Goal: Task Accomplishment & Management: Complete application form

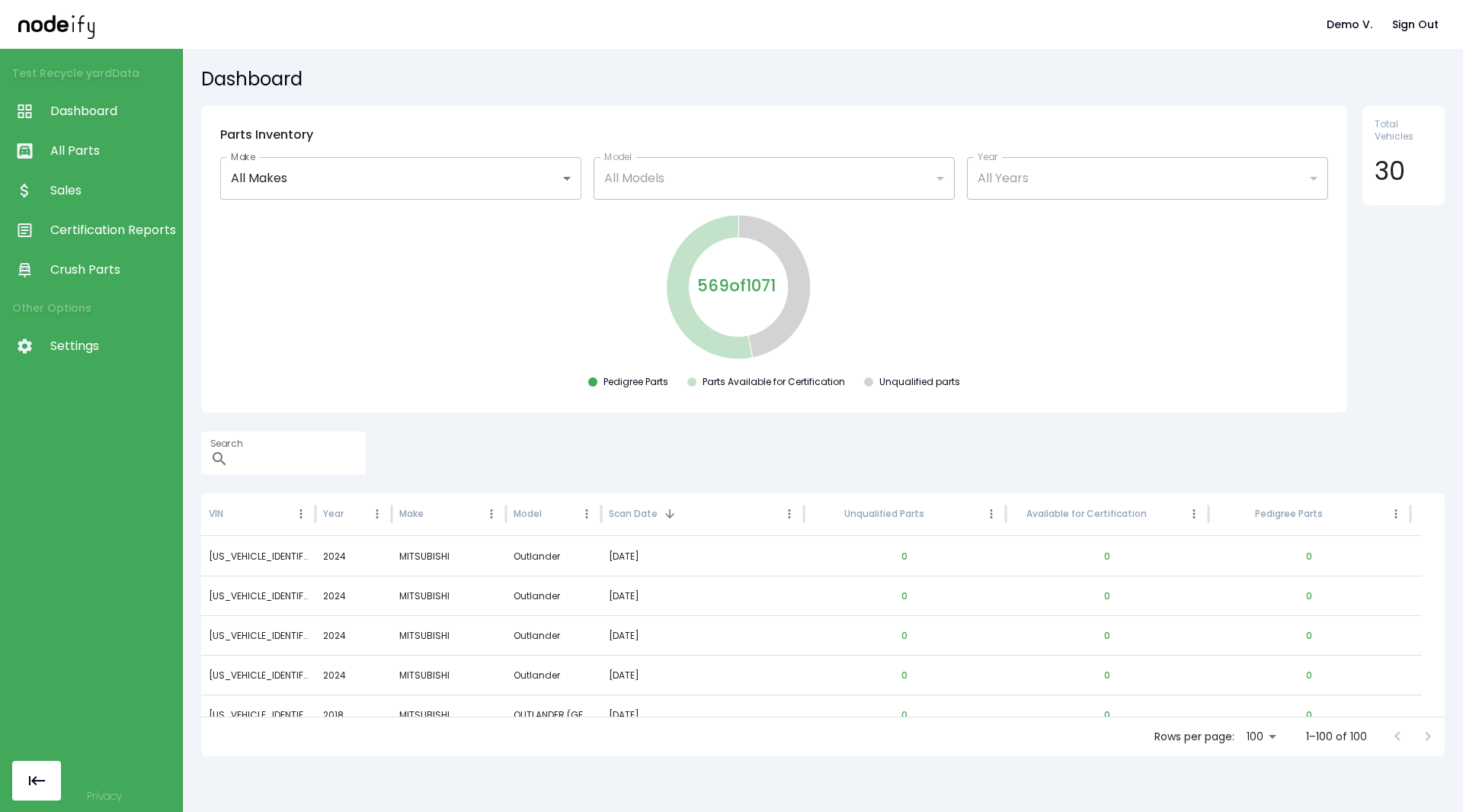
click at [61, 186] on span "Sales" at bounding box center [112, 190] width 124 height 18
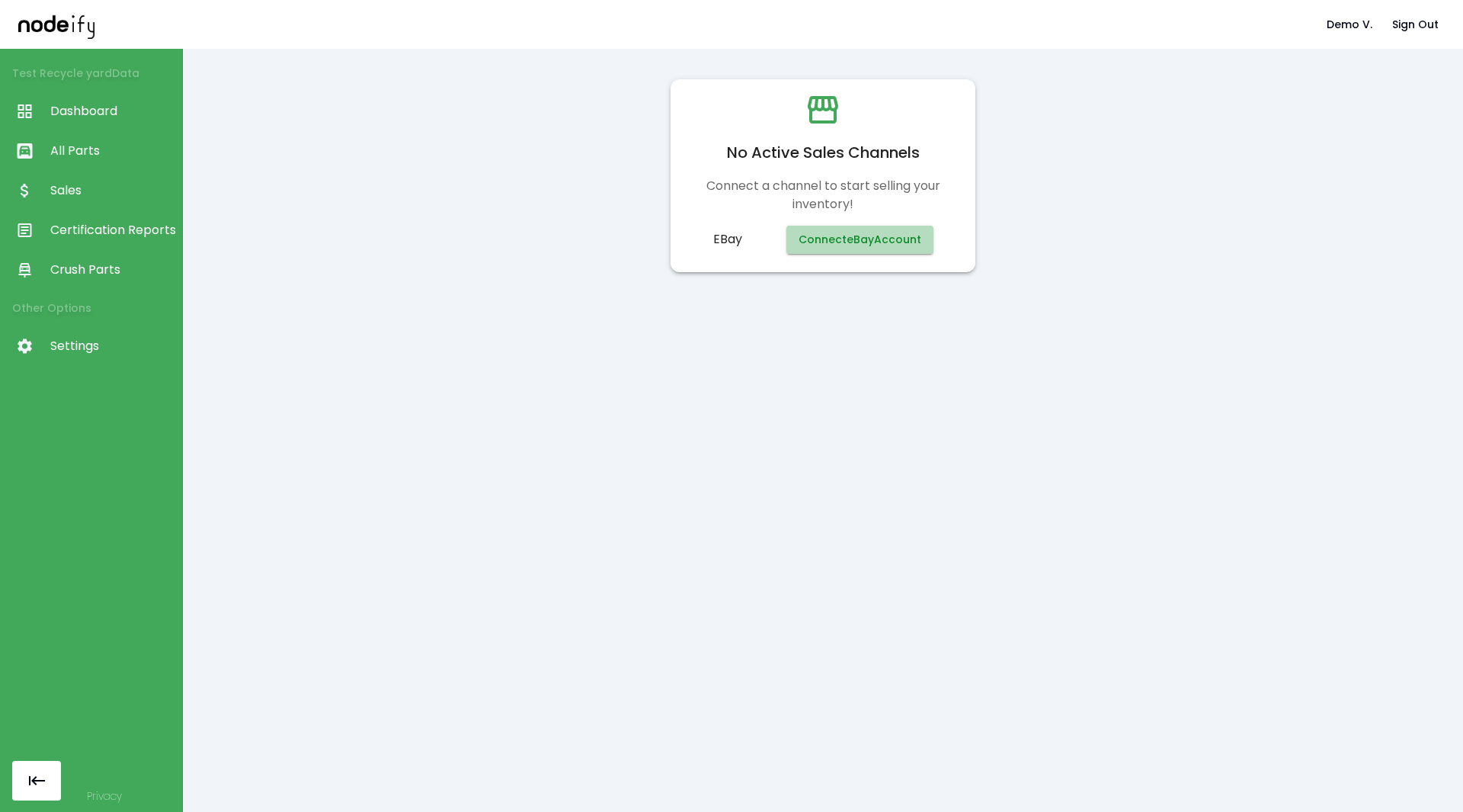
click at [856, 242] on button "Connect eBay Account" at bounding box center [860, 239] width 147 height 28
click at [107, 108] on span "Dashboard" at bounding box center [112, 111] width 124 height 18
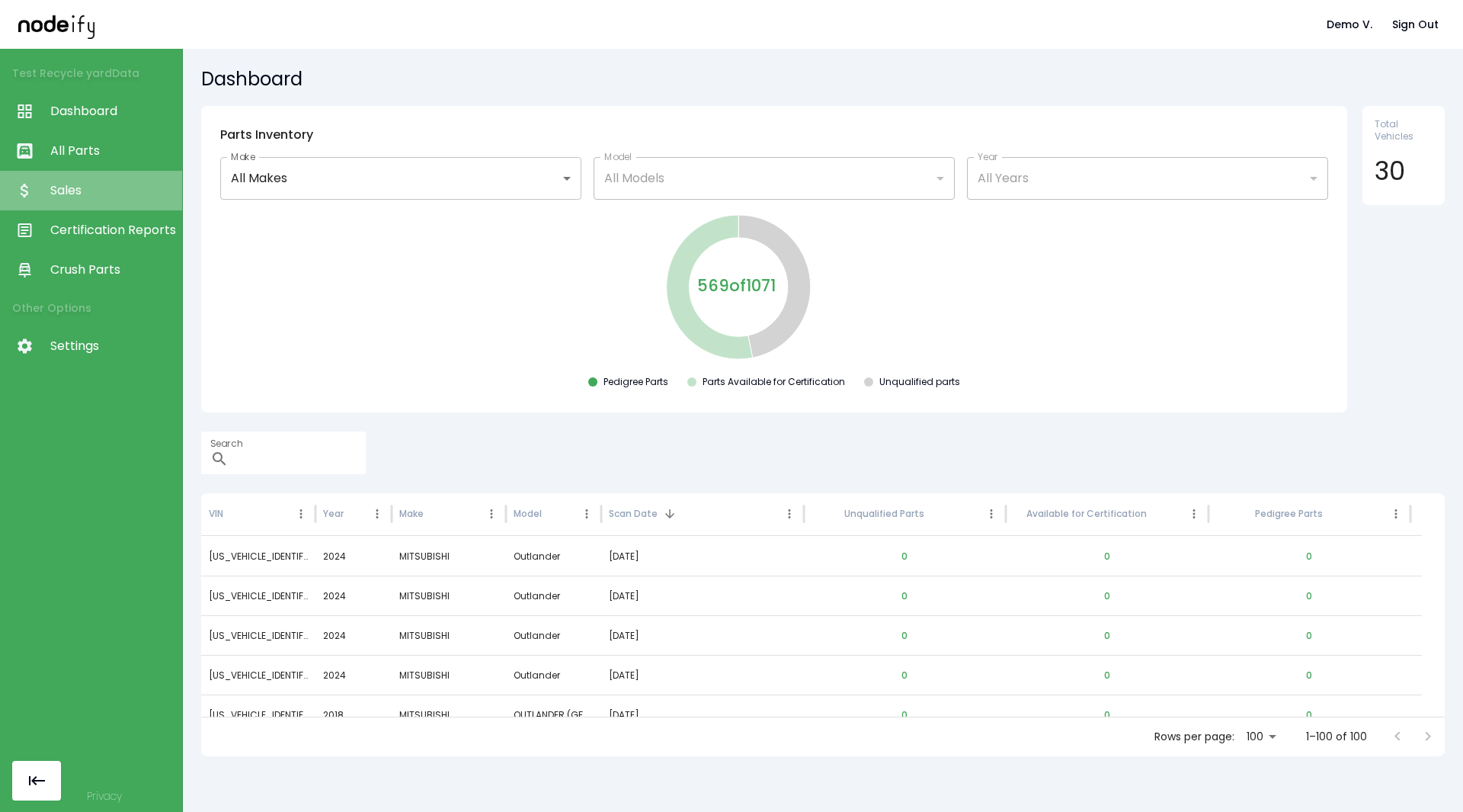
click at [82, 195] on span "Sales" at bounding box center [112, 190] width 124 height 18
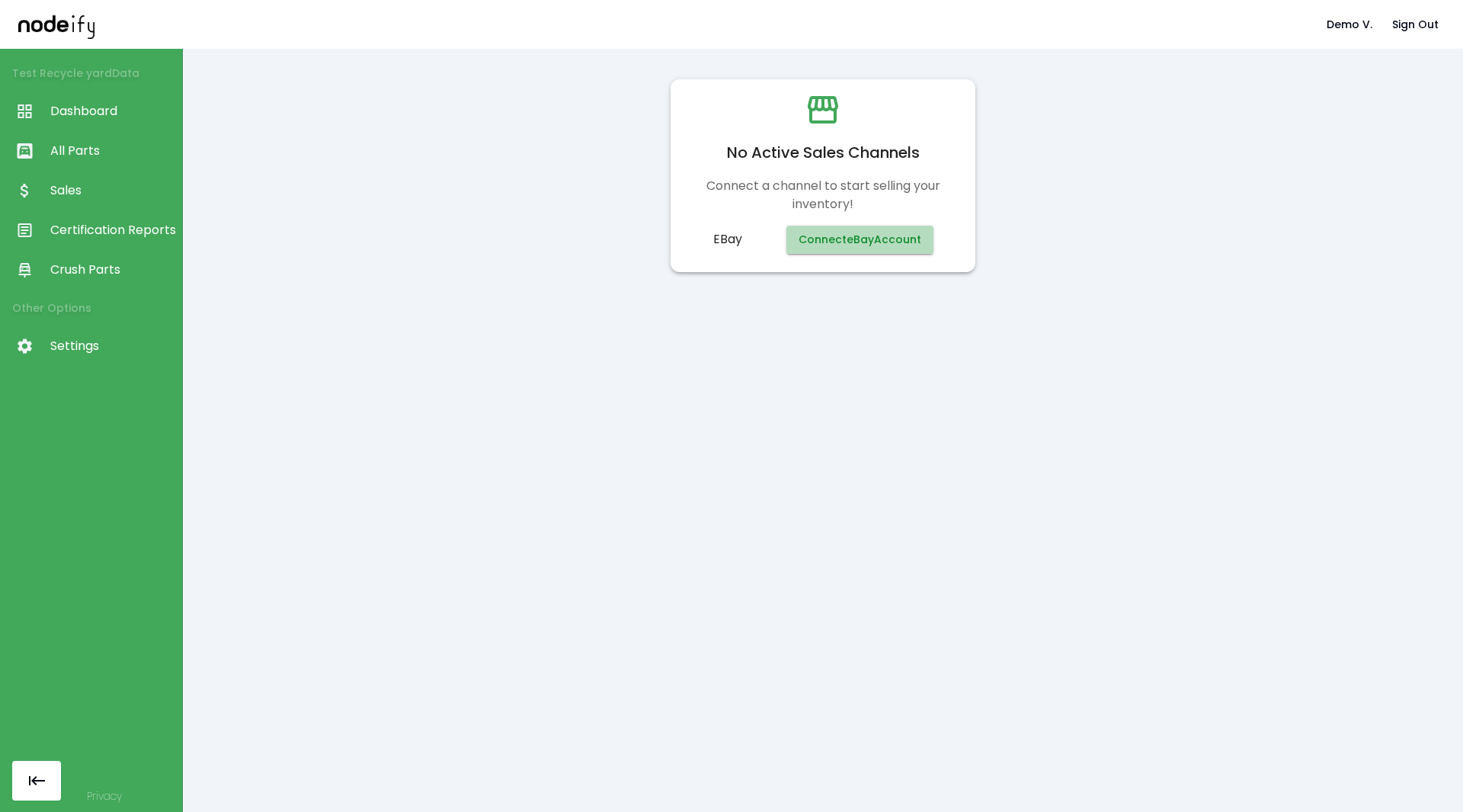
click at [858, 240] on button "Connect eBay Account" at bounding box center [860, 239] width 147 height 28
click at [856, 241] on button "Connect eBay Account" at bounding box center [860, 239] width 147 height 28
drag, startPoint x: 0, startPoint y: 0, endPoint x: 709, endPoint y: 237, distance: 747.6
click at [713, 237] on p "eBay" at bounding box center [743, 239] width 61 height 18
click at [812, 230] on button "Connect eBay Account" at bounding box center [860, 239] width 147 height 28
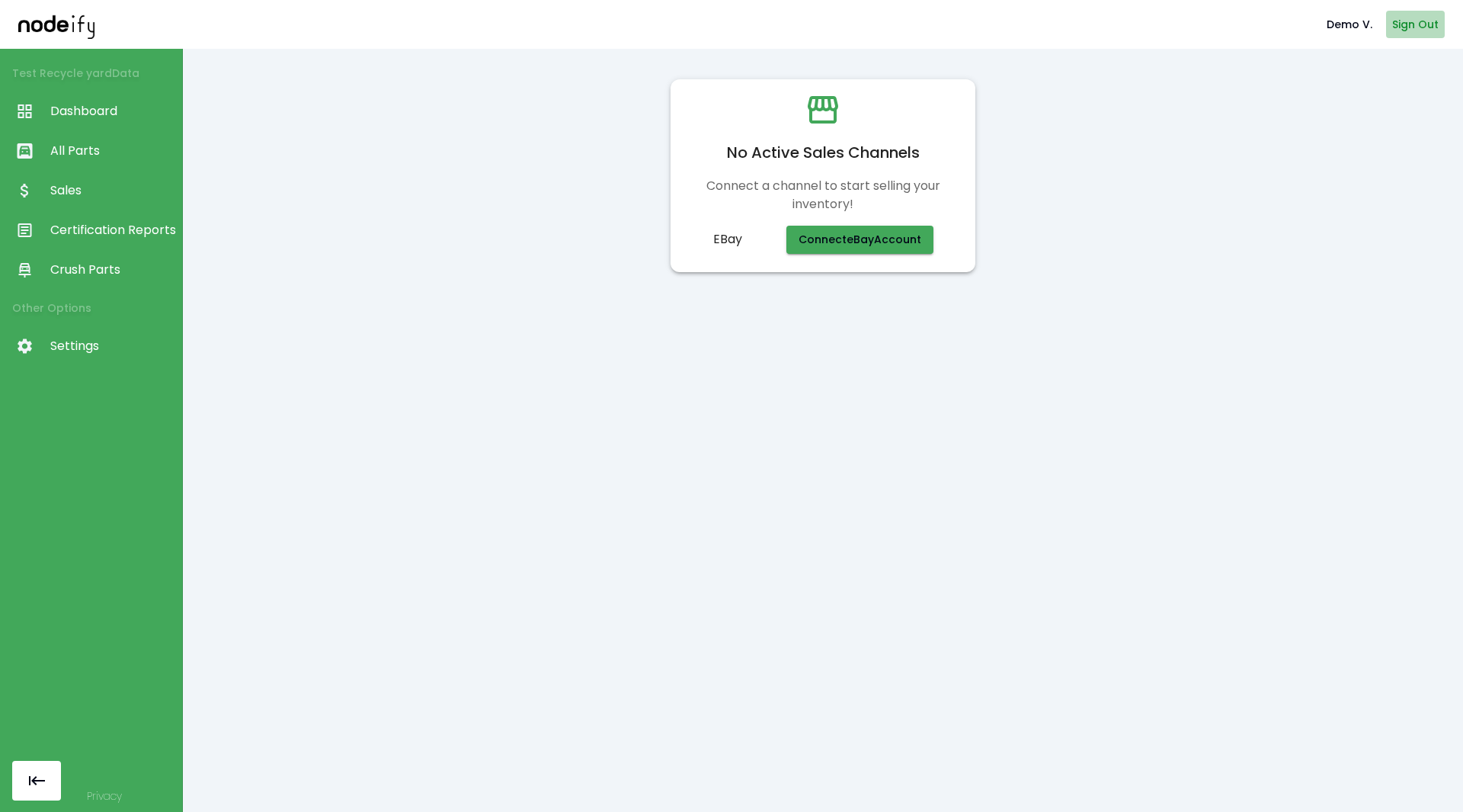
click at [1428, 28] on button "Sign Out" at bounding box center [1416, 24] width 59 height 28
click at [1399, 40] on div "Demo V. Sign Out" at bounding box center [732, 24] width 1463 height 49
click at [1406, 29] on button "Sign Out" at bounding box center [1416, 24] width 59 height 28
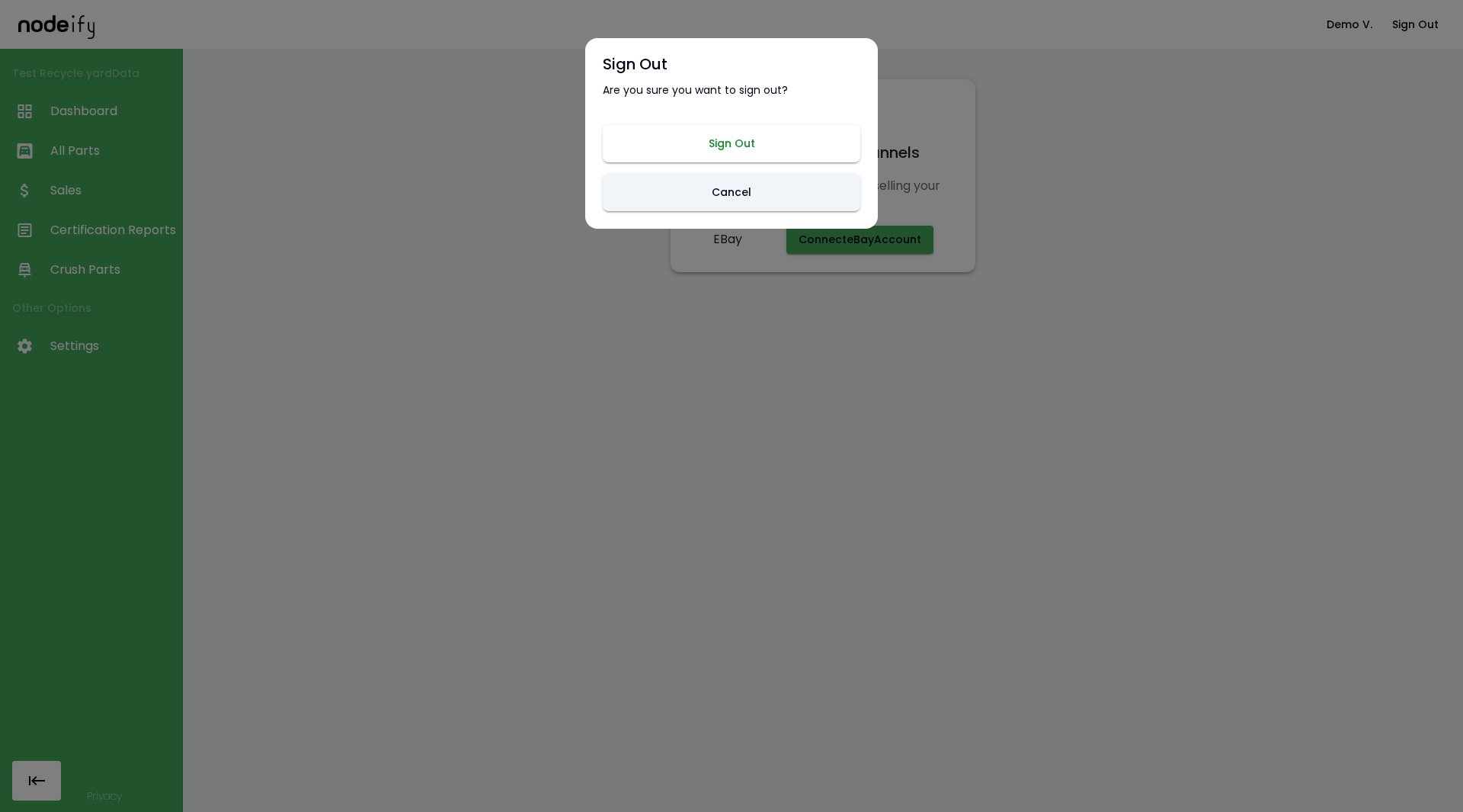
click at [732, 153] on button "Sign Out" at bounding box center [732, 144] width 258 height 37
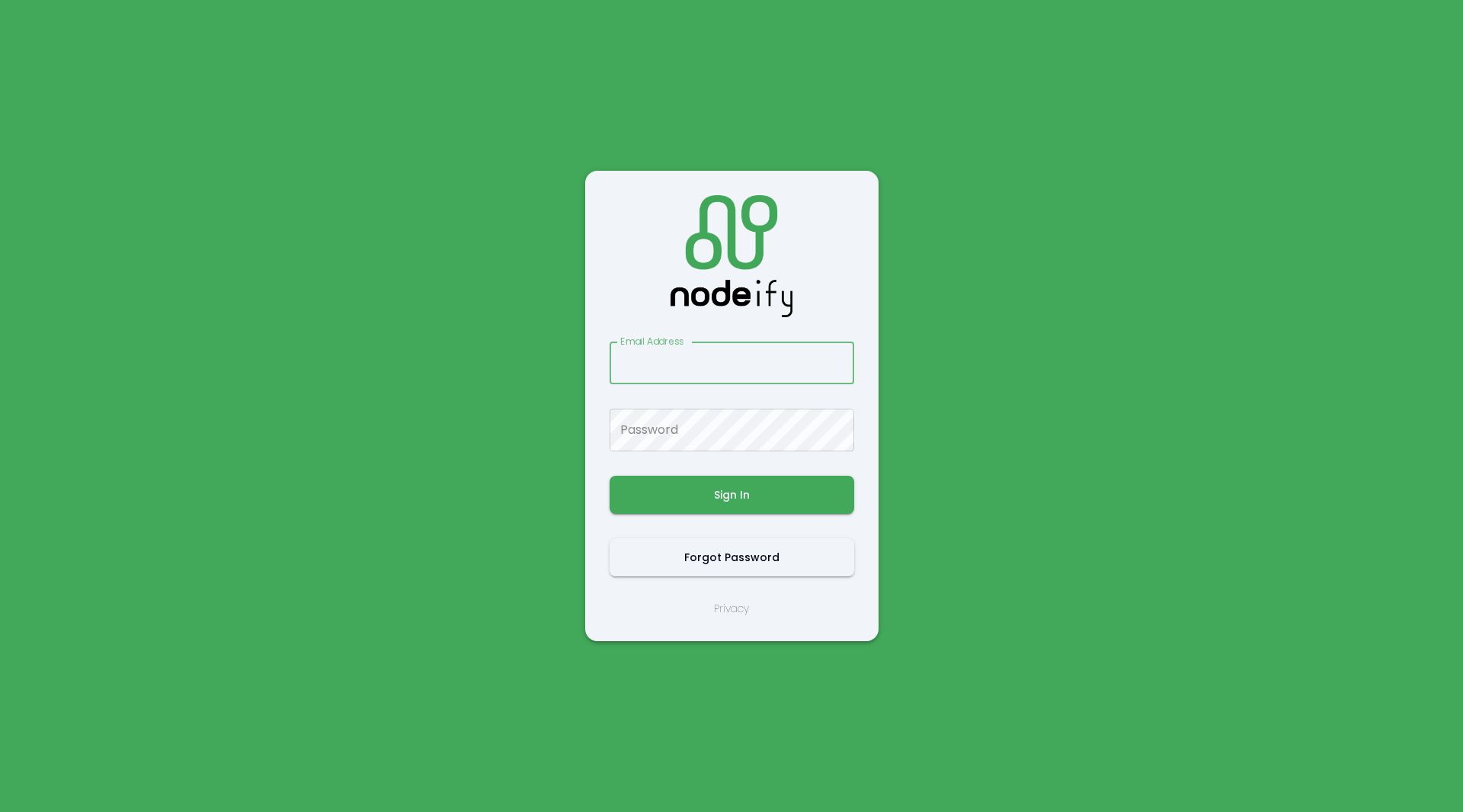
type input "**********"
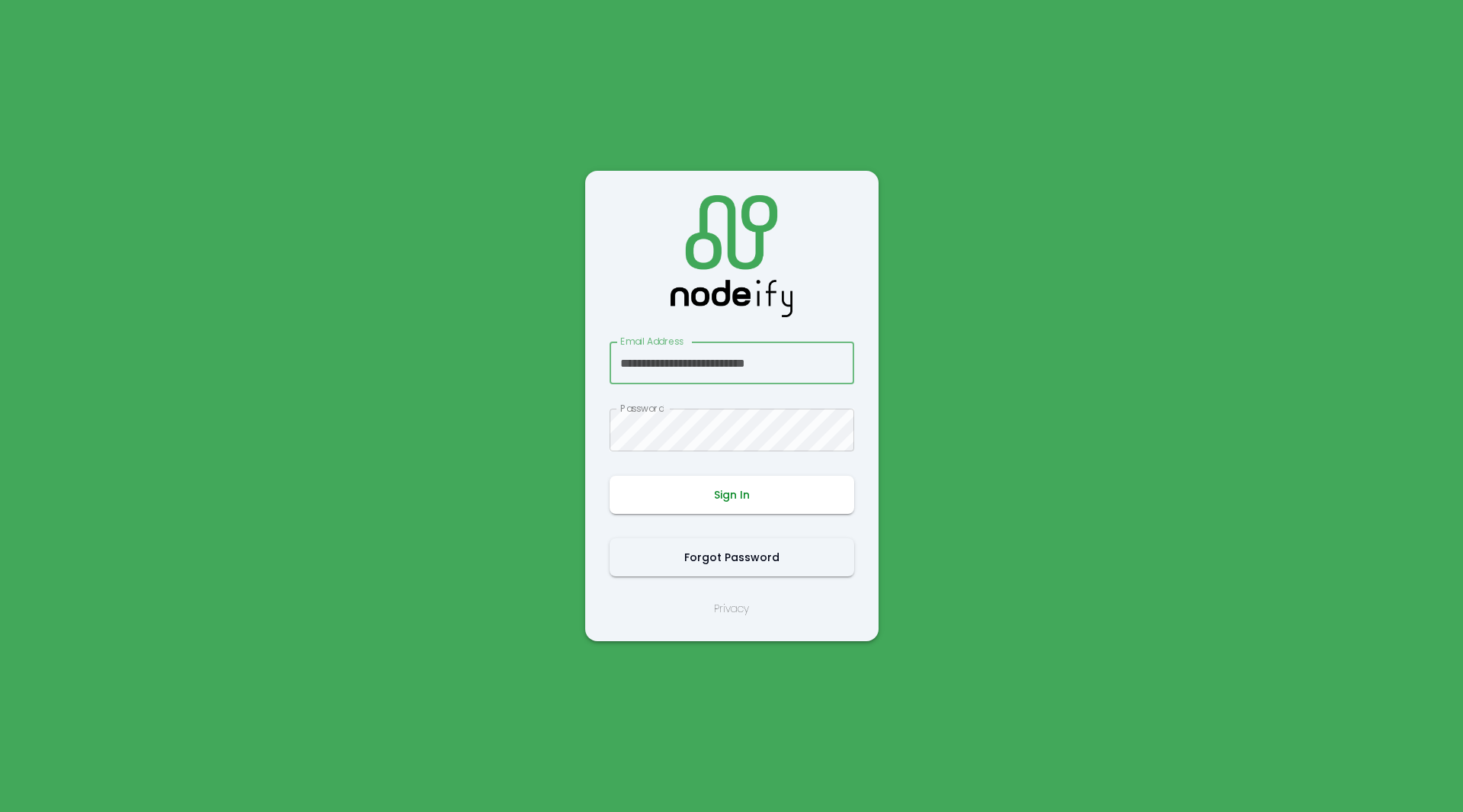
click at [672, 491] on button "Sign In" at bounding box center [732, 495] width 245 height 38
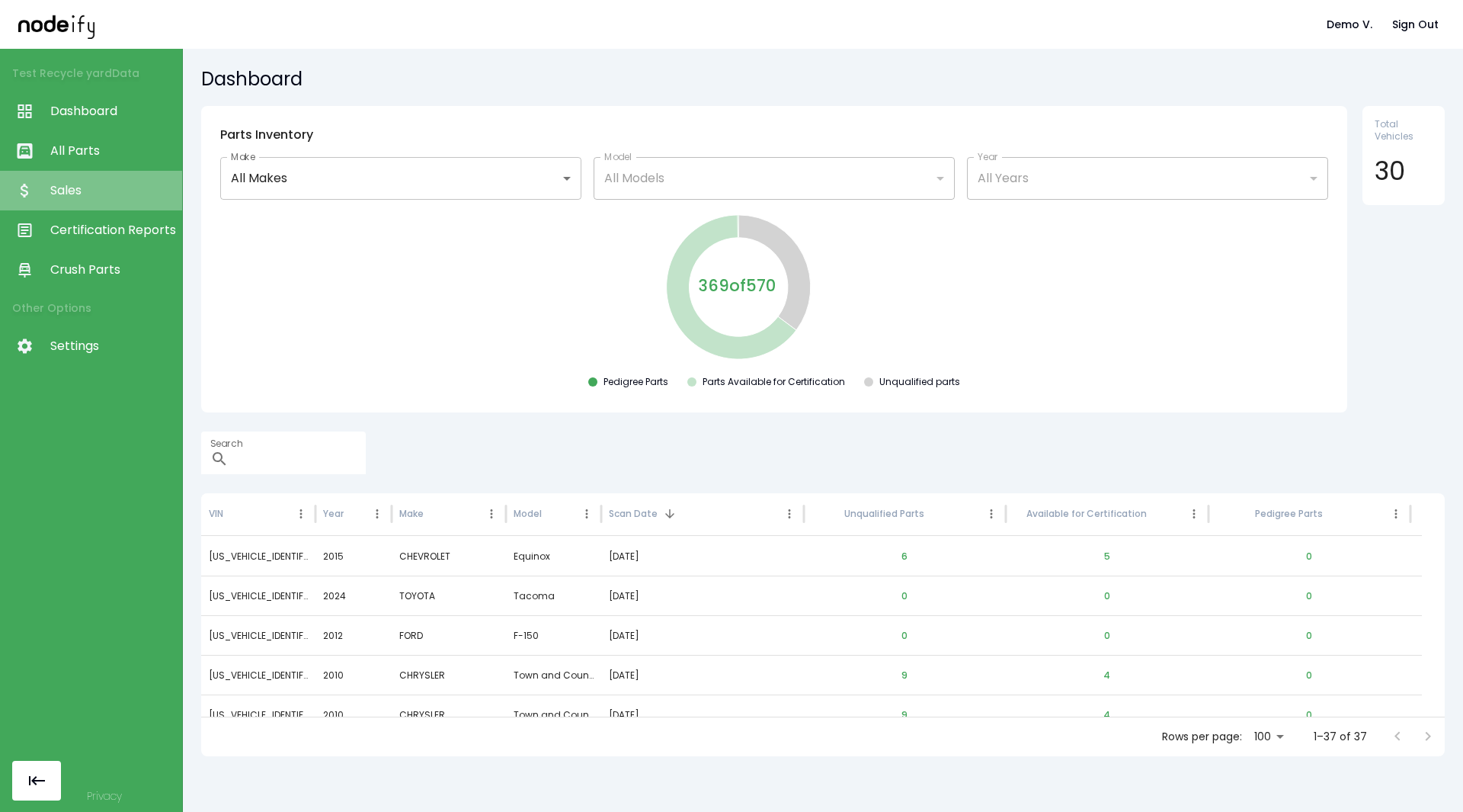
click at [79, 196] on span "Sales" at bounding box center [112, 190] width 124 height 18
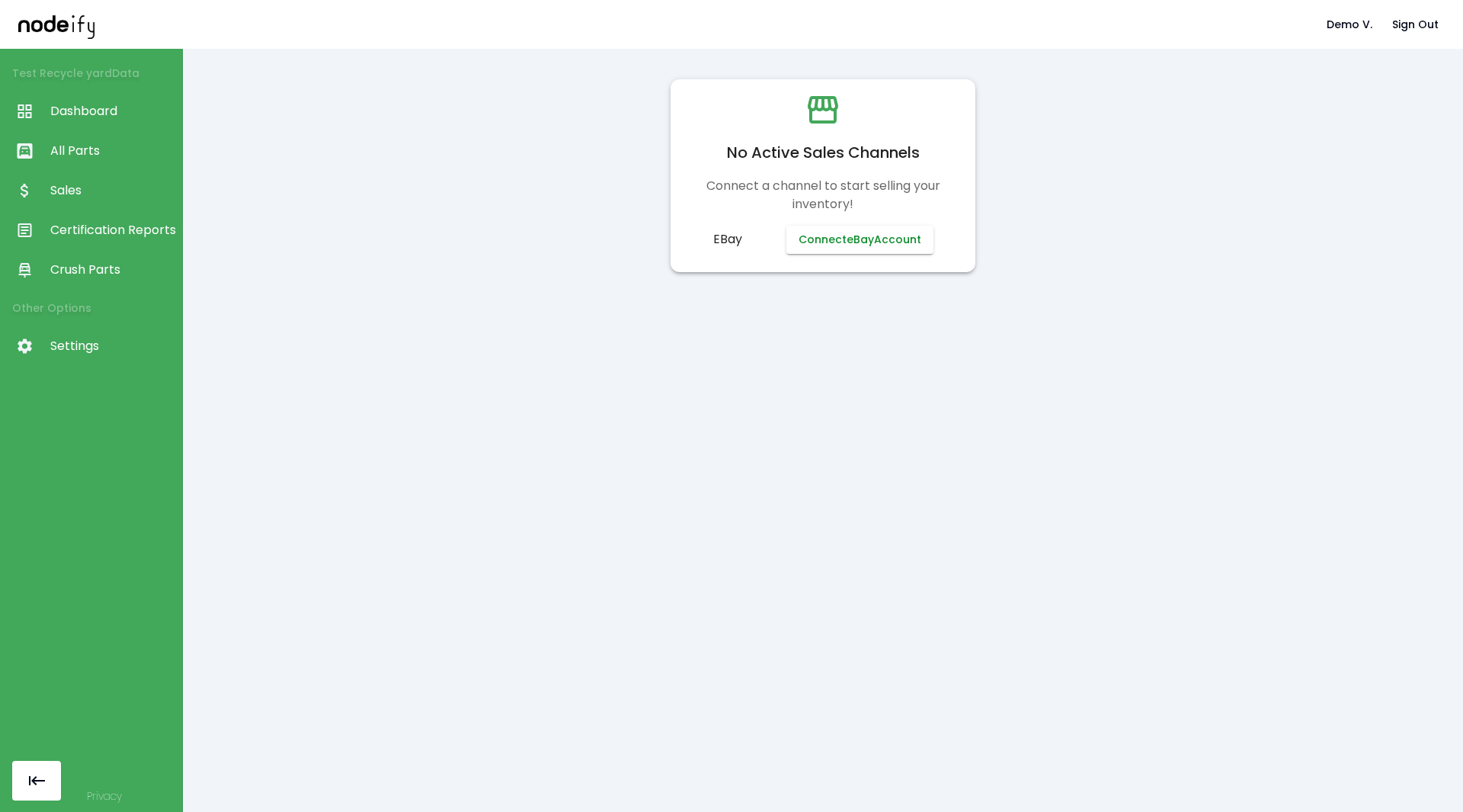
click at [812, 236] on button "Connect eBay Account" at bounding box center [860, 239] width 147 height 28
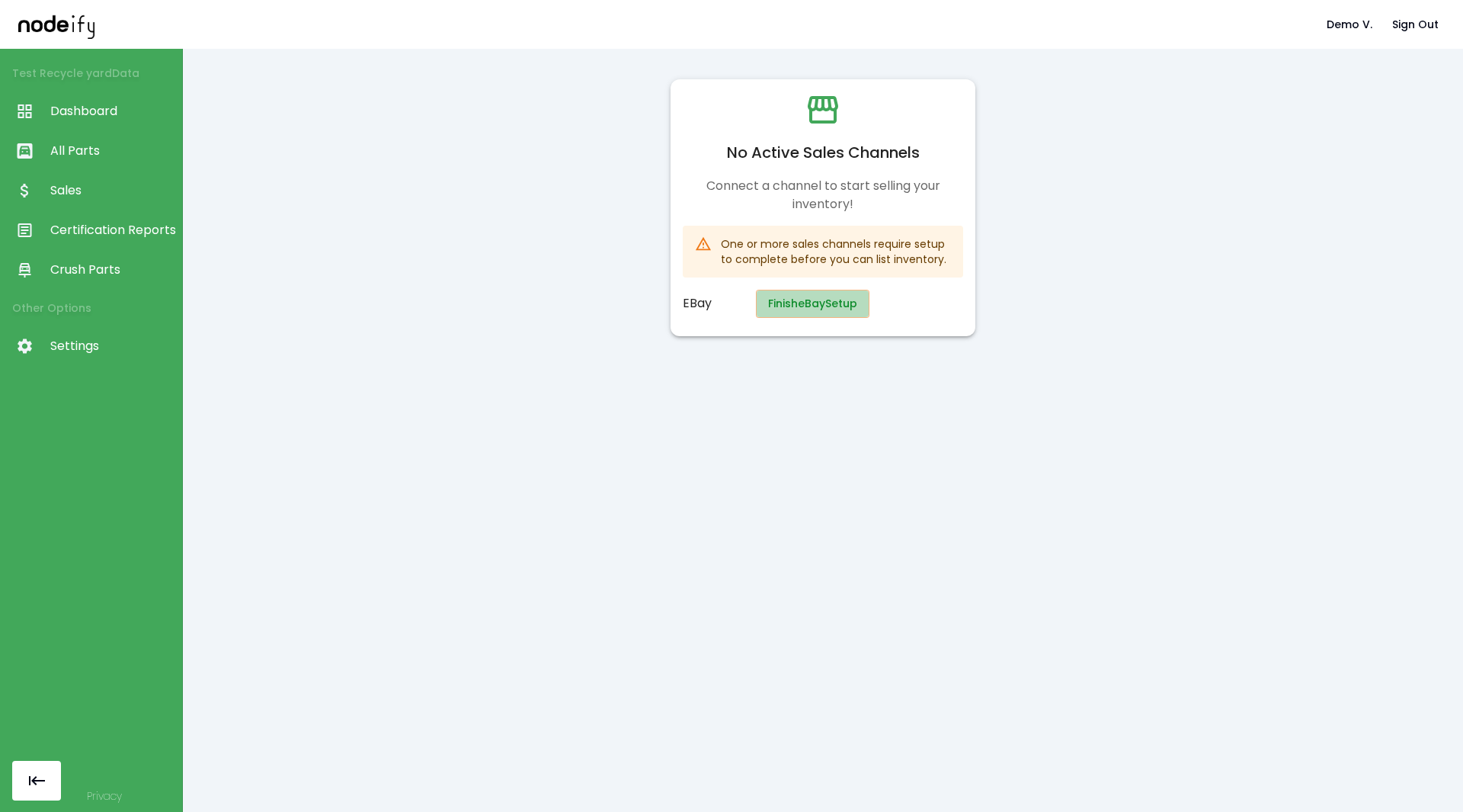
click at [787, 302] on button "Finish eBay Setup" at bounding box center [813, 303] width 113 height 28
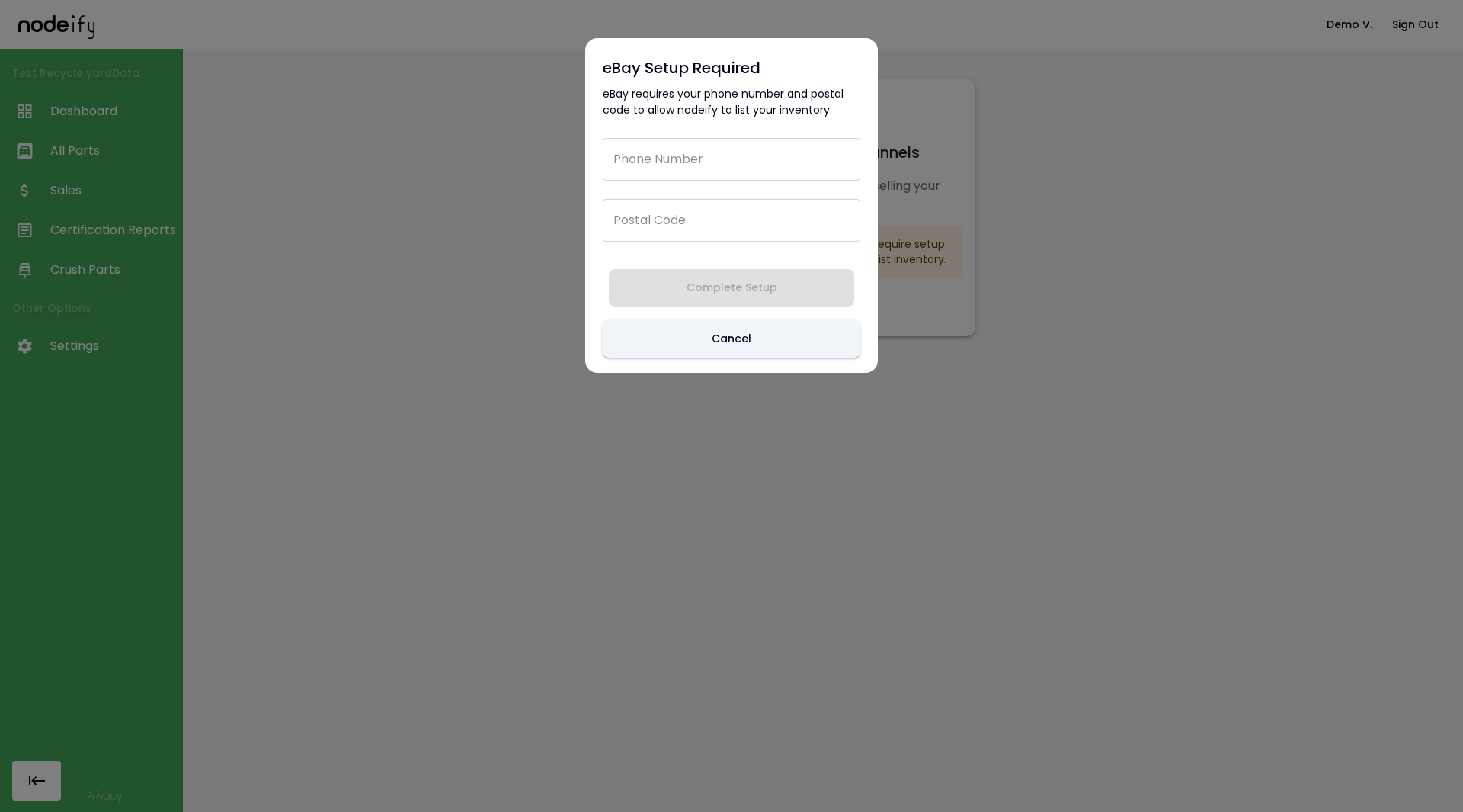
click at [769, 171] on input "Phone Number" at bounding box center [732, 160] width 258 height 43
type input "**********"
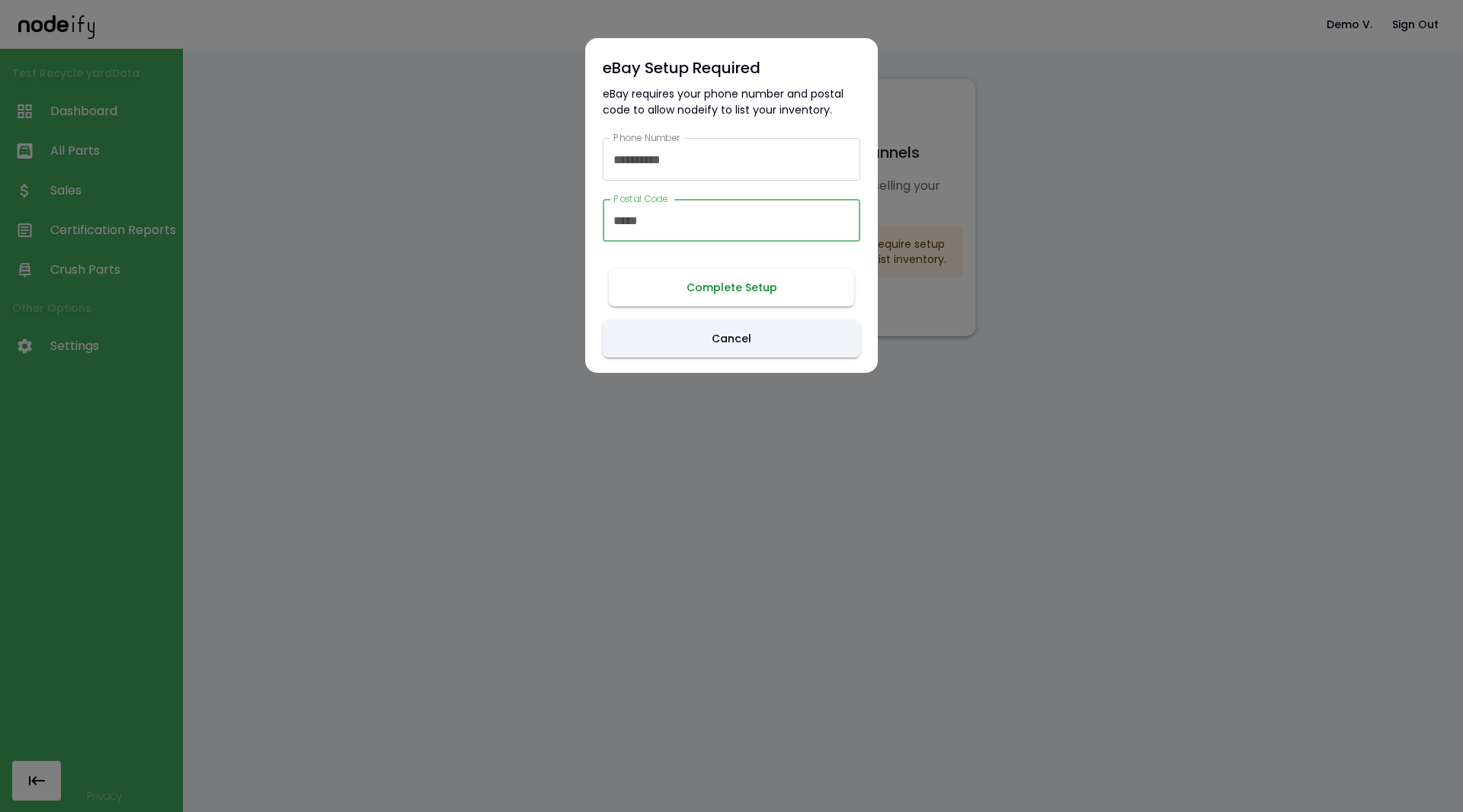
type input "*****"
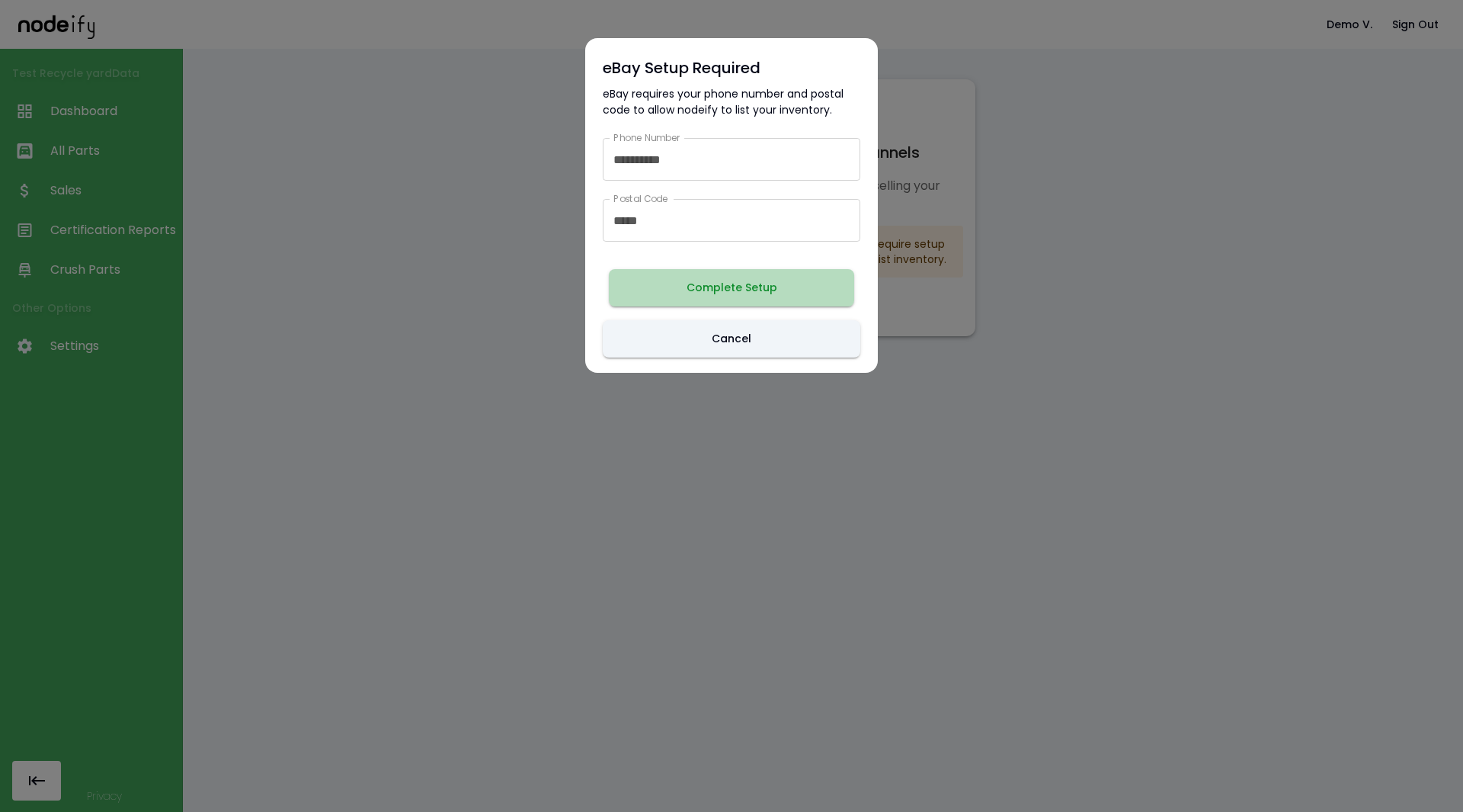
click at [732, 295] on button "Complete Setup" at bounding box center [732, 287] width 246 height 37
click at [484, 124] on div at bounding box center [732, 406] width 1463 height 812
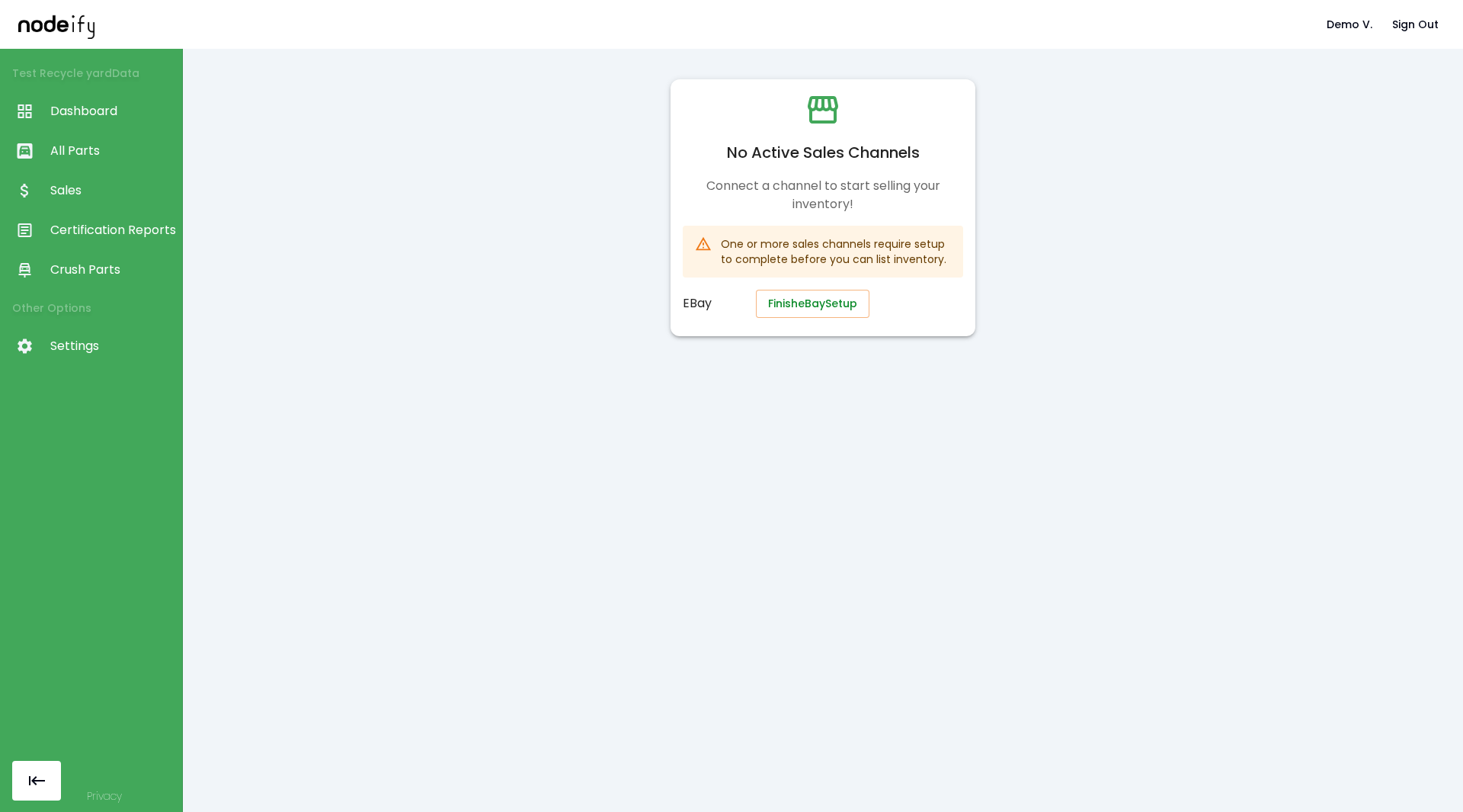
click at [828, 302] on button "Finish eBay Setup" at bounding box center [813, 303] width 113 height 28
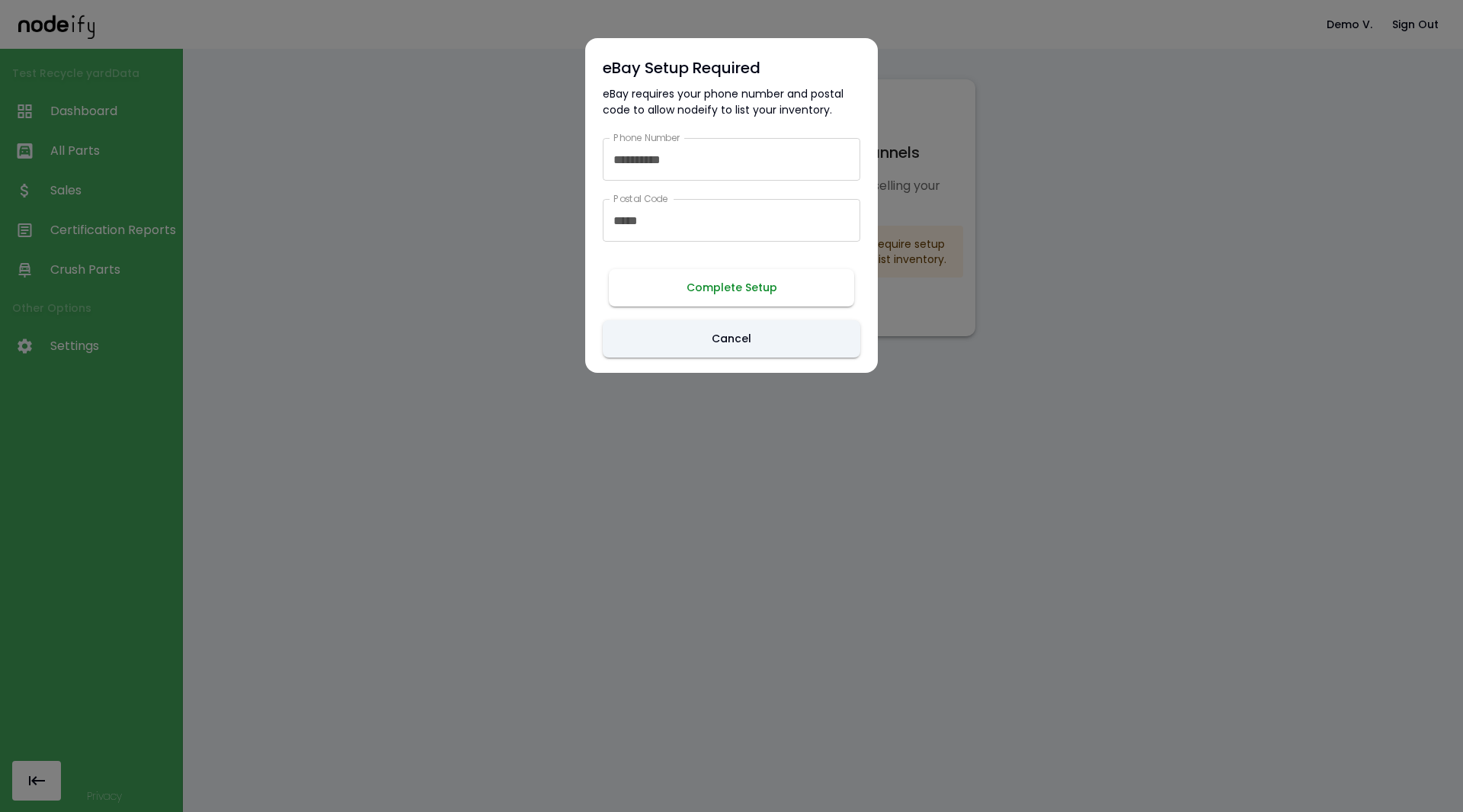
click at [735, 291] on button "Complete Setup" at bounding box center [732, 287] width 246 height 37
click at [1053, 237] on div at bounding box center [732, 406] width 1463 height 812
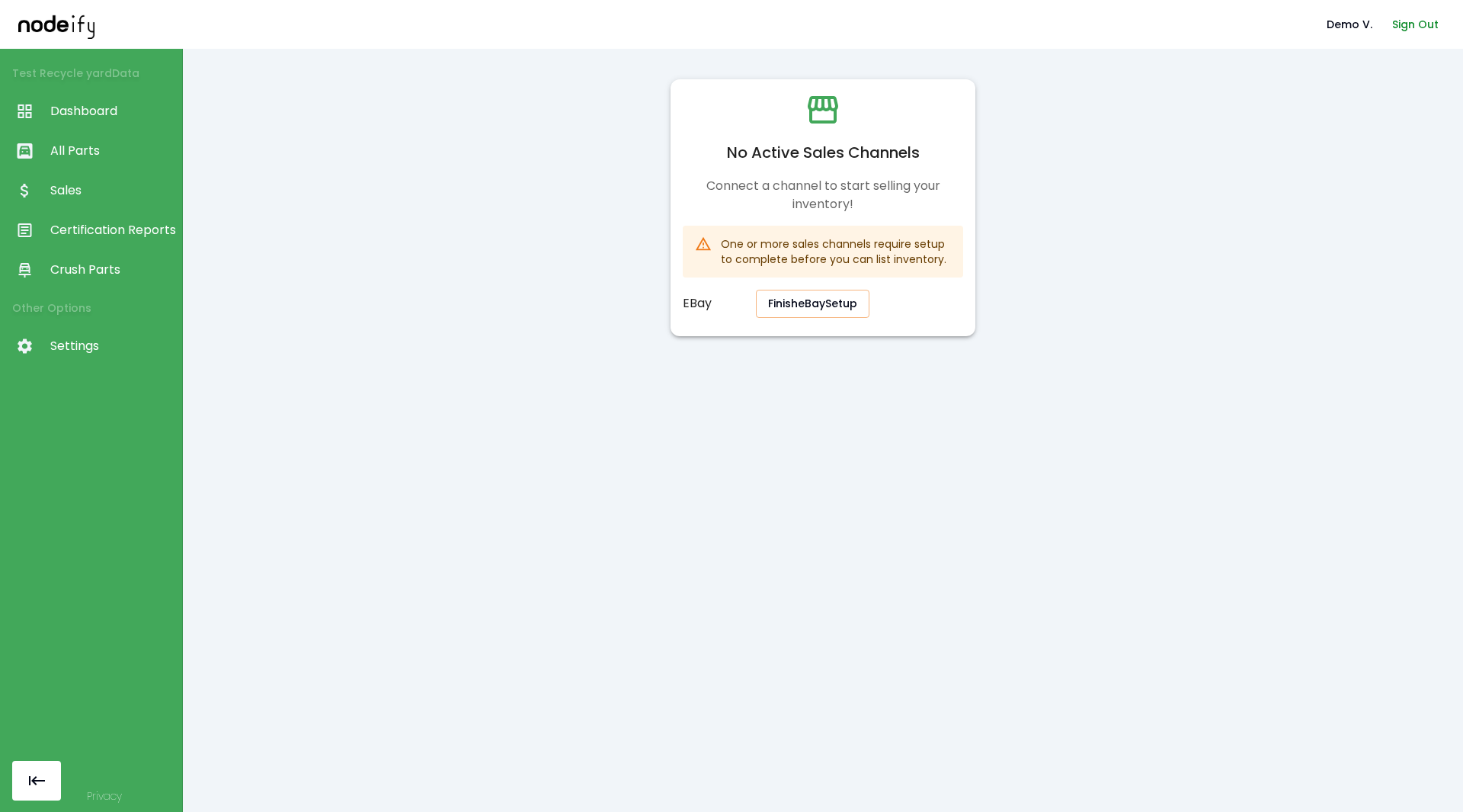
click at [1411, 20] on button "Sign Out" at bounding box center [1416, 24] width 59 height 28
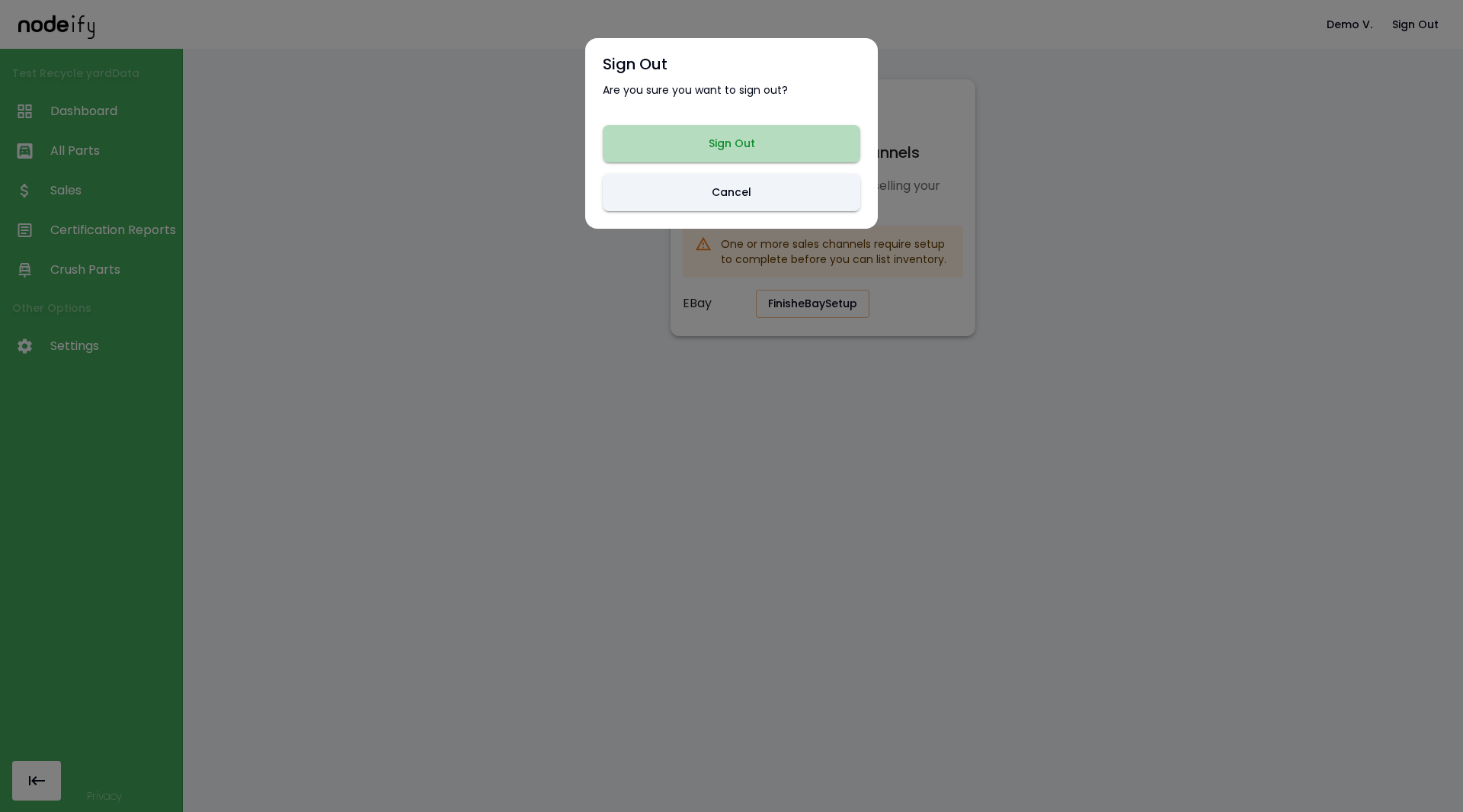
click at [733, 135] on button "Sign Out" at bounding box center [732, 144] width 258 height 37
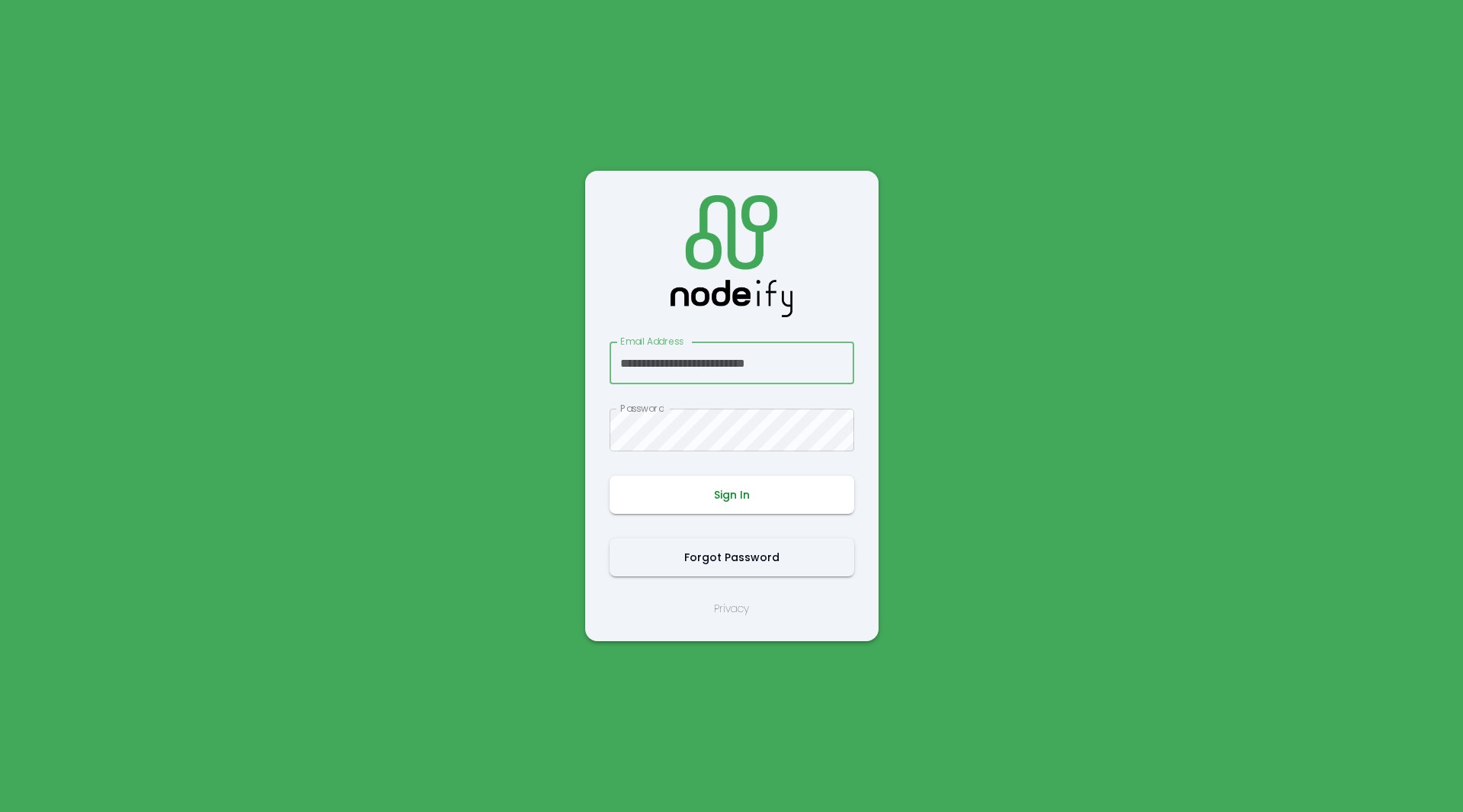
click at [744, 484] on button "Sign In" at bounding box center [732, 495] width 245 height 38
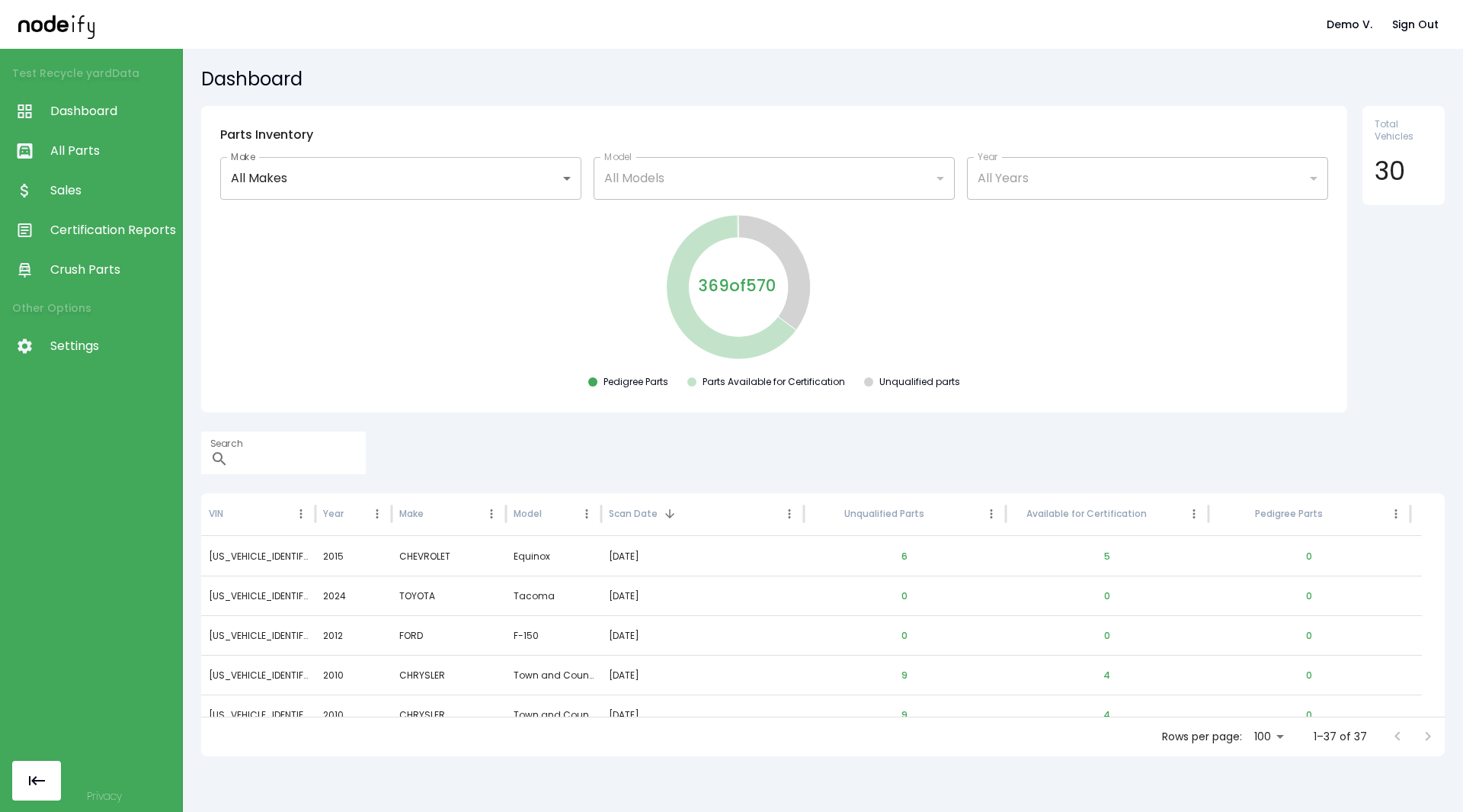
click at [105, 190] on span "Sales" at bounding box center [112, 190] width 124 height 18
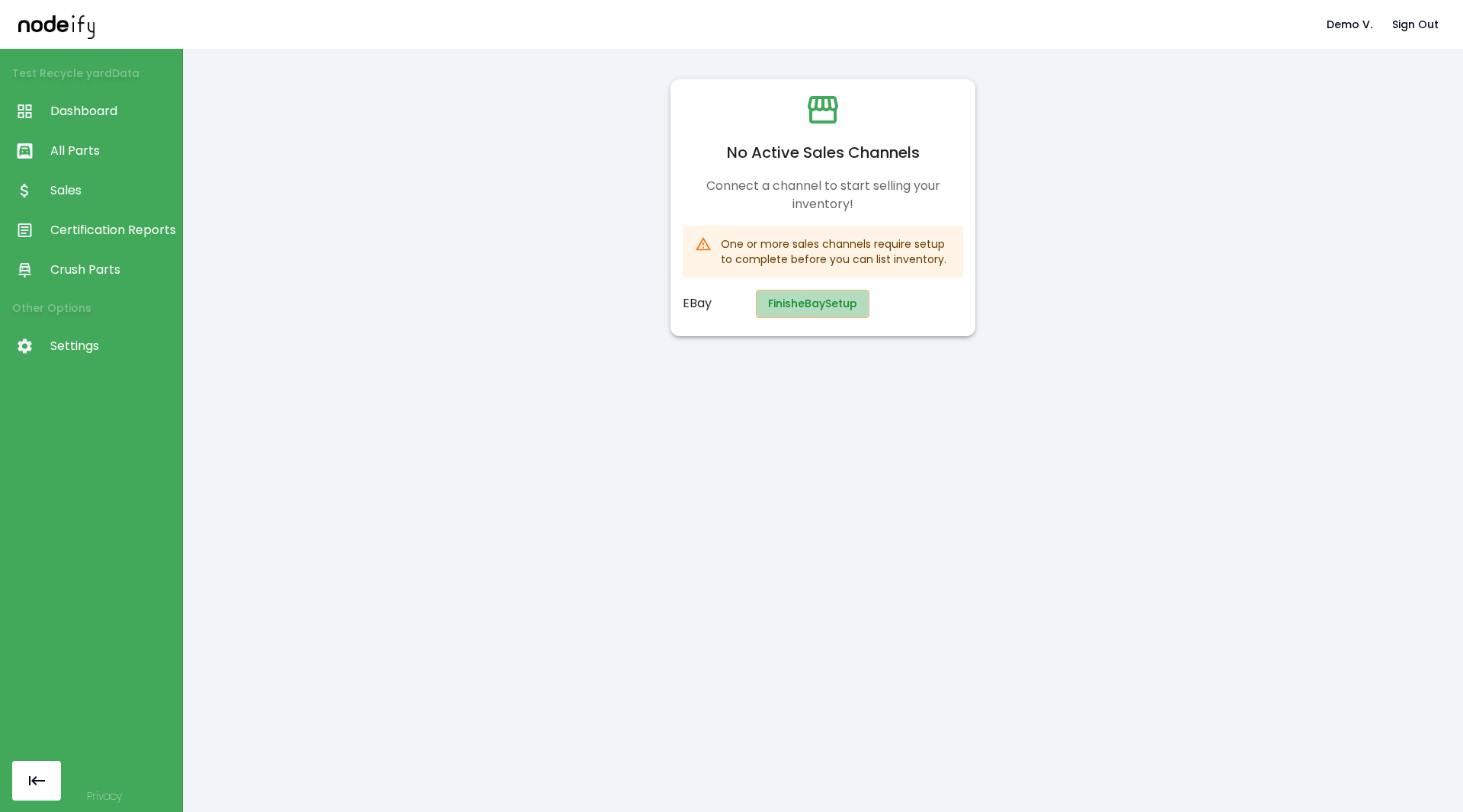
click at [829, 312] on button "Finish eBay Setup" at bounding box center [813, 303] width 113 height 28
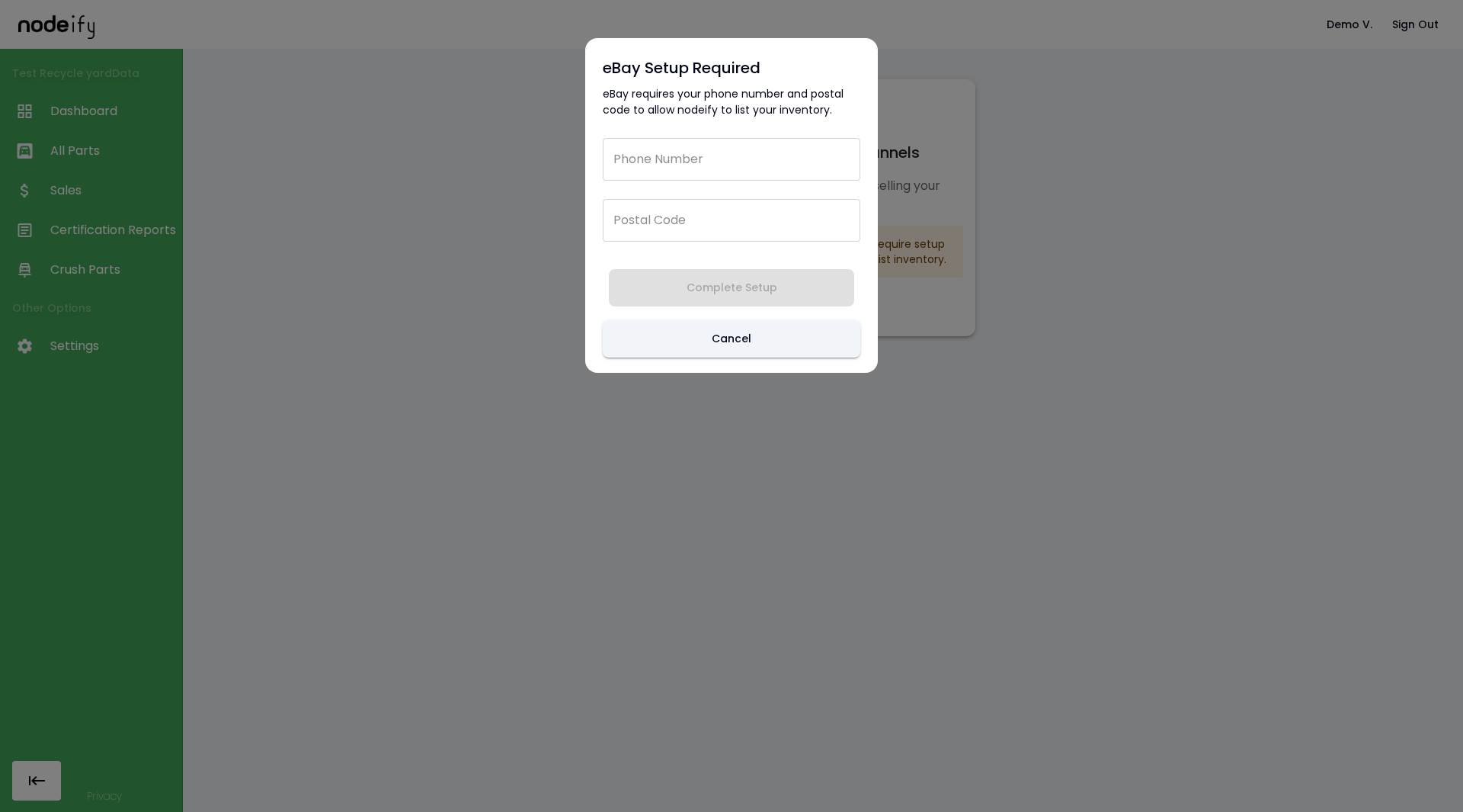
click at [713, 156] on input "Phone Number" at bounding box center [732, 160] width 258 height 43
type input "**********"
click at [707, 214] on input "Postal Code" at bounding box center [732, 220] width 258 height 43
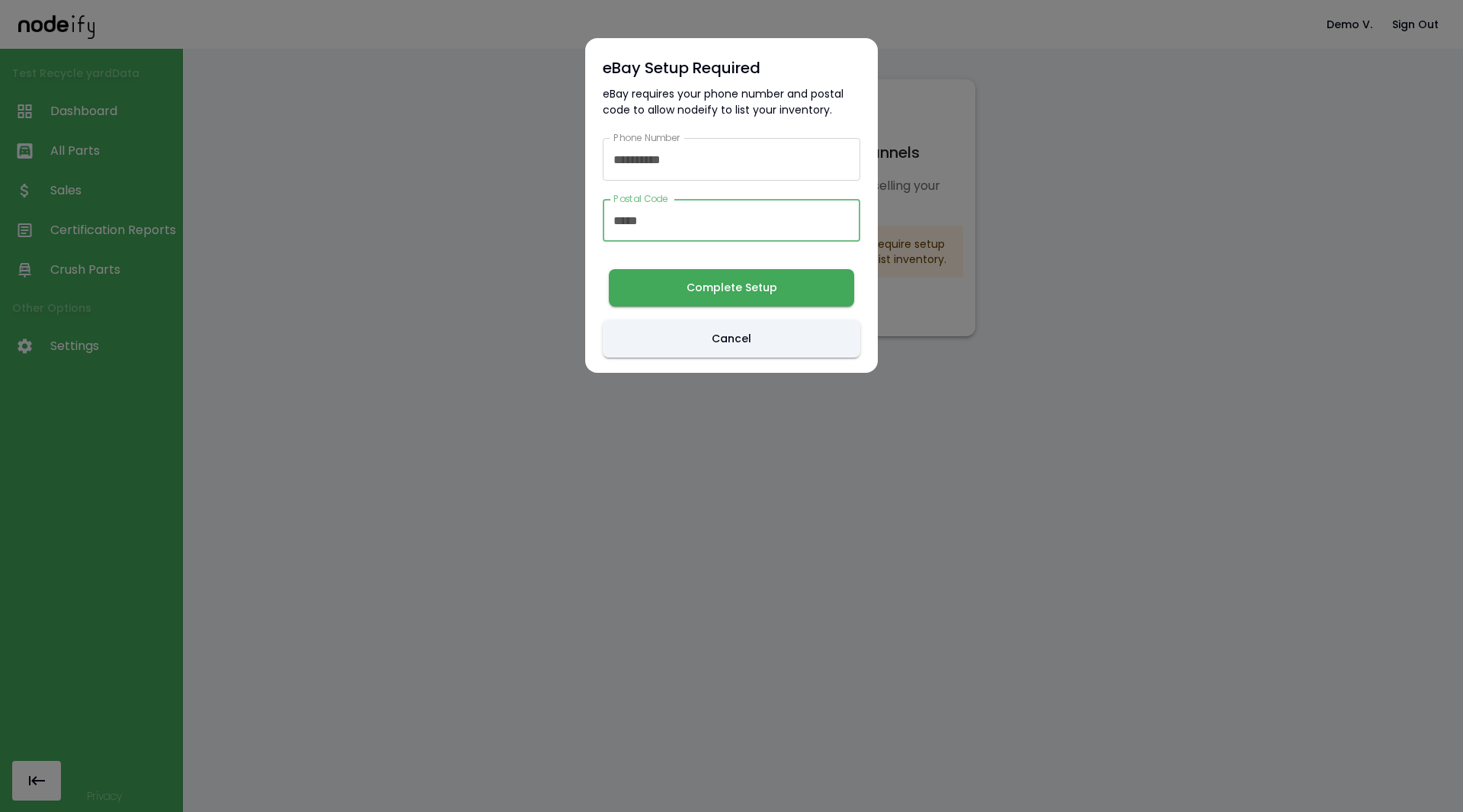
drag, startPoint x: 663, startPoint y: 227, endPoint x: 522, endPoint y: 228, distance: 141.0
click at [522, 228] on div "**********" at bounding box center [732, 406] width 1463 height 812
paste input "text"
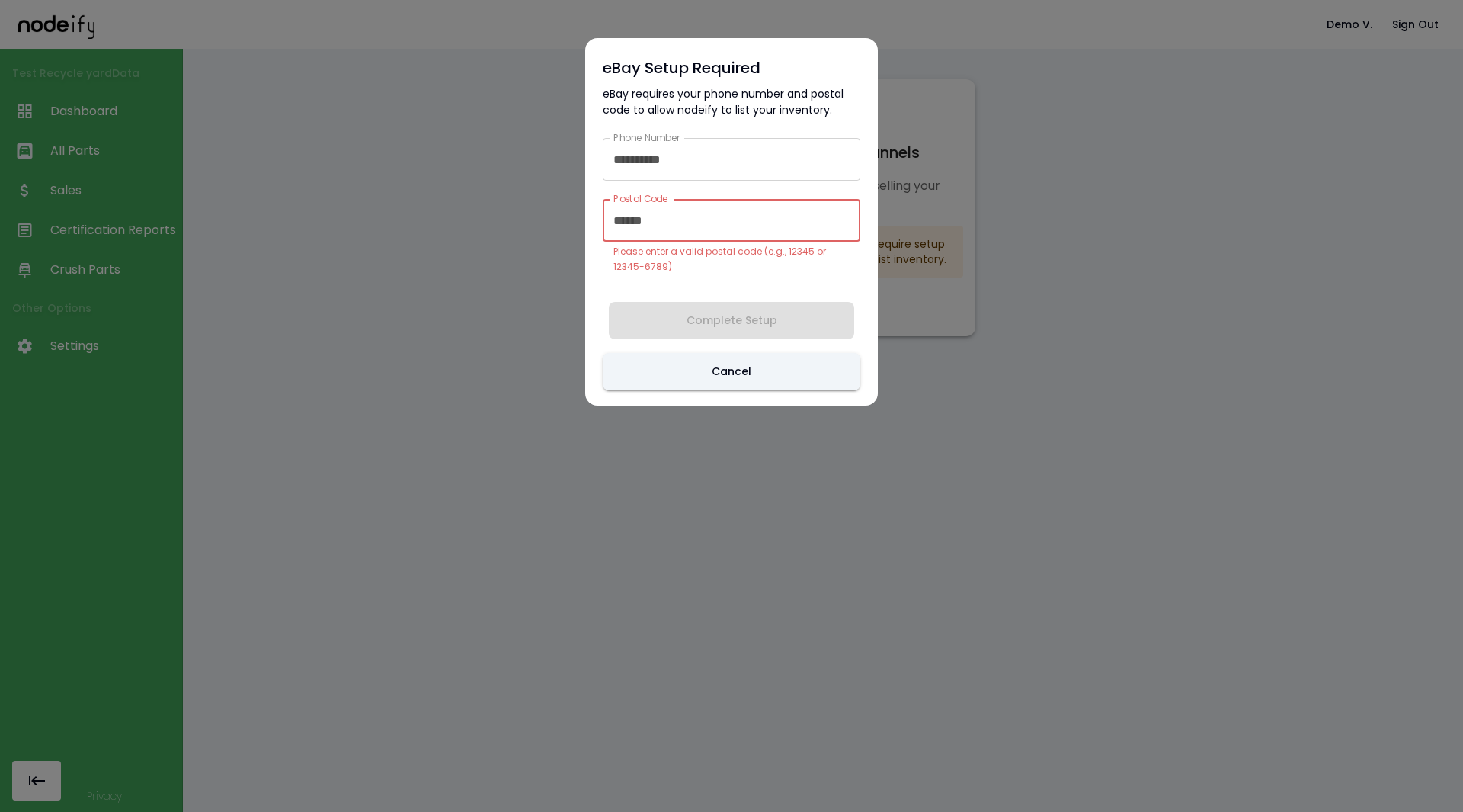
click at [665, 231] on input "*****" at bounding box center [732, 220] width 258 height 43
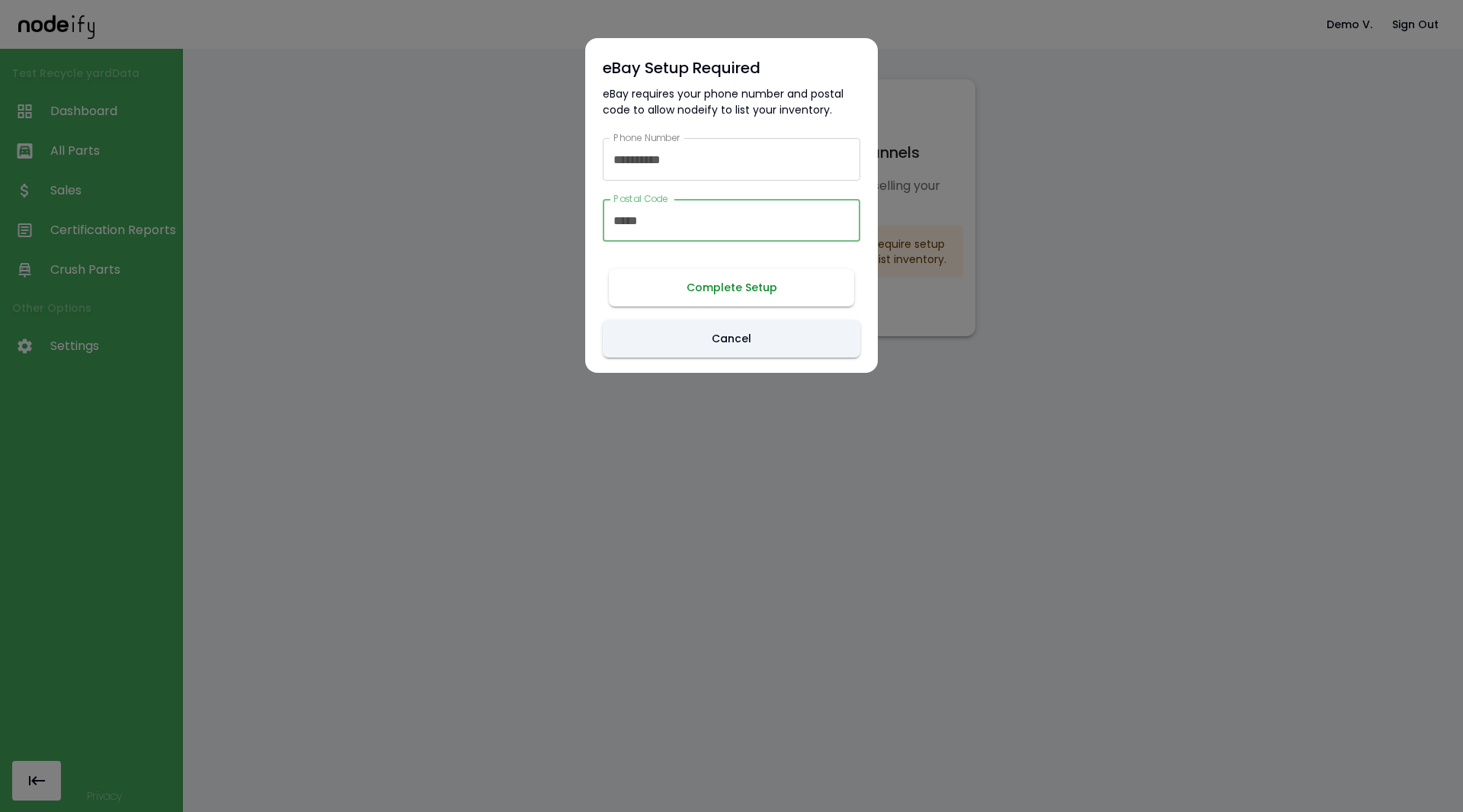
type input "*****"
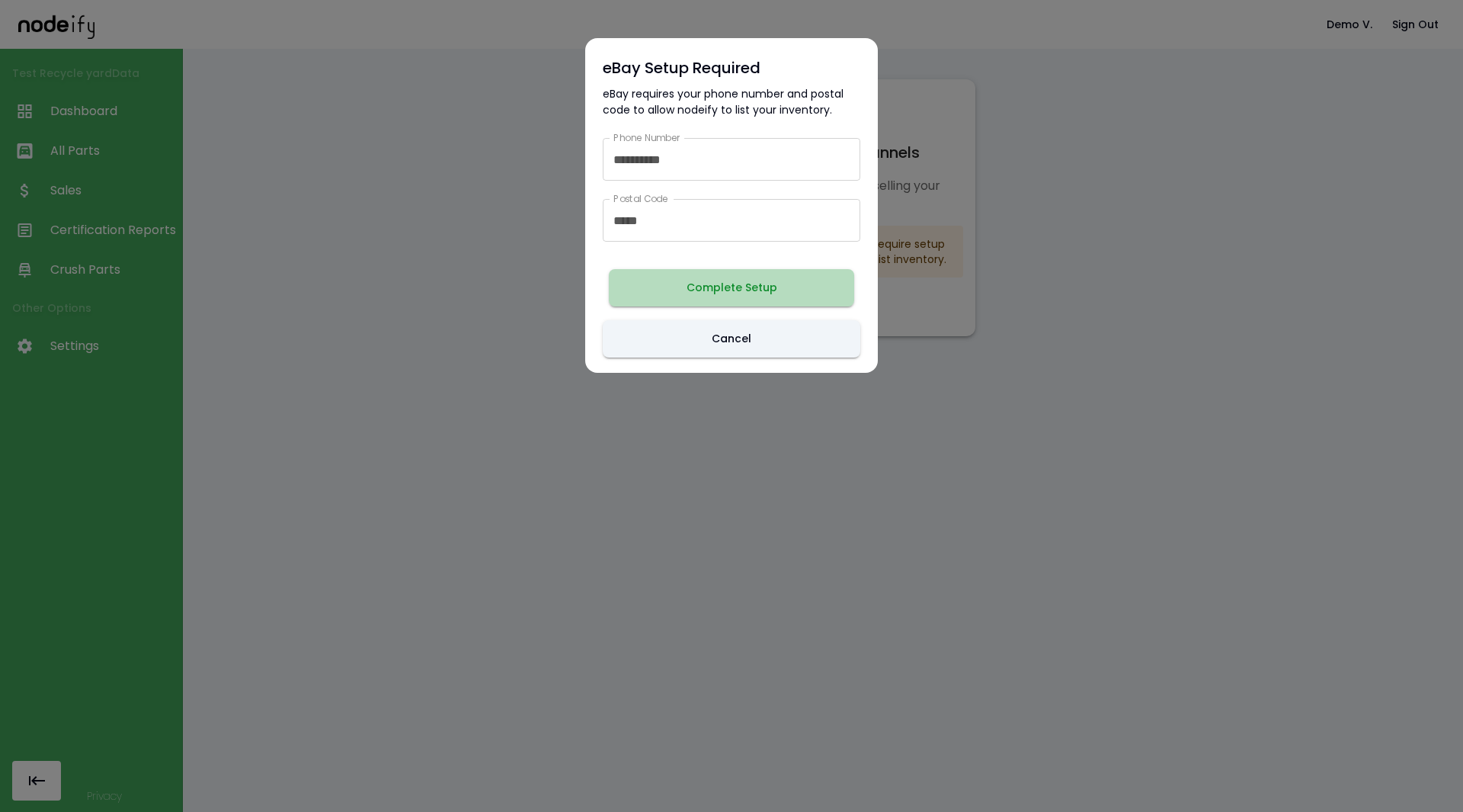
click at [668, 282] on button "Complete Setup" at bounding box center [732, 287] width 246 height 37
click at [681, 276] on button "Complete Setup" at bounding box center [732, 287] width 246 height 37
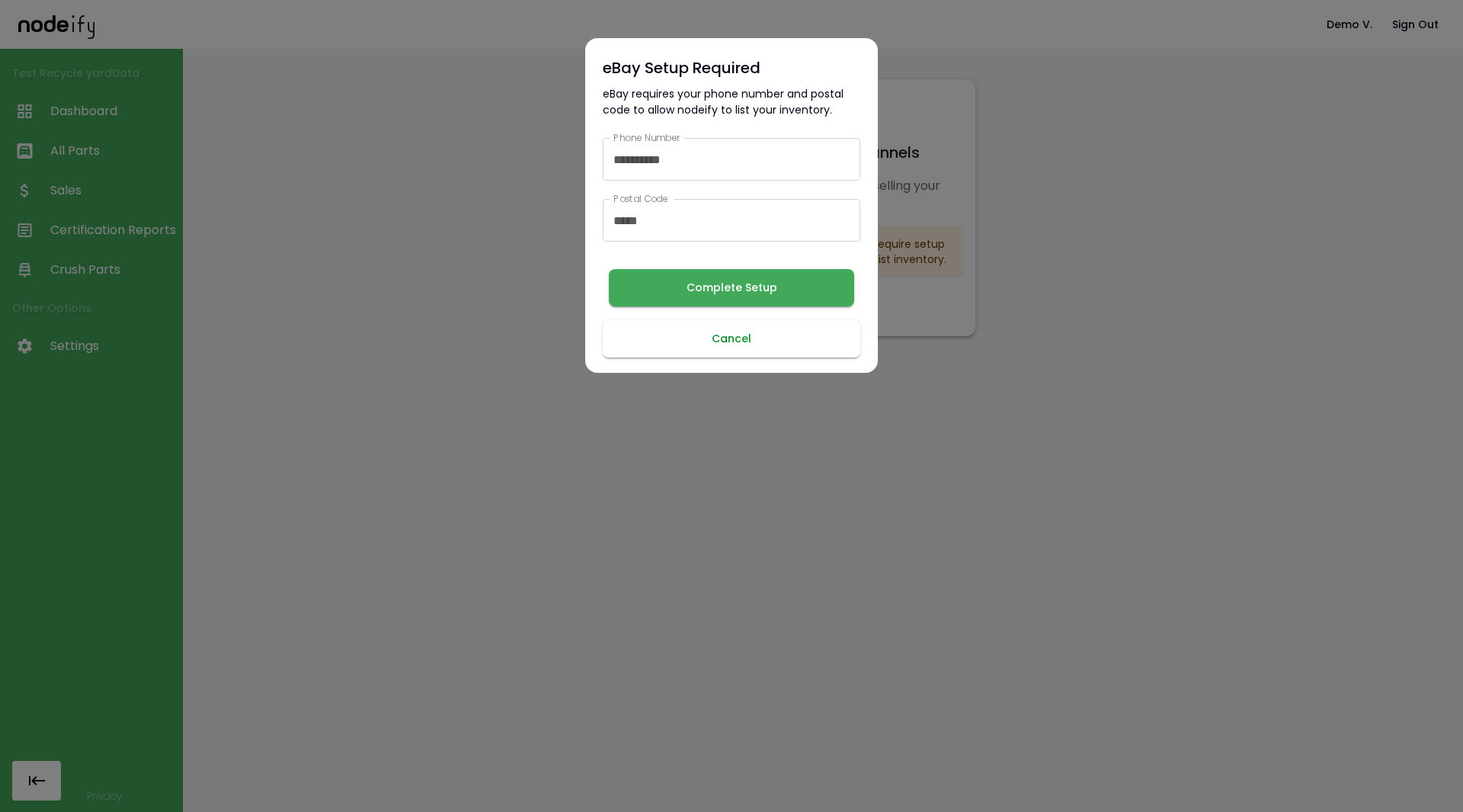
click at [718, 345] on button "Cancel" at bounding box center [732, 338] width 258 height 37
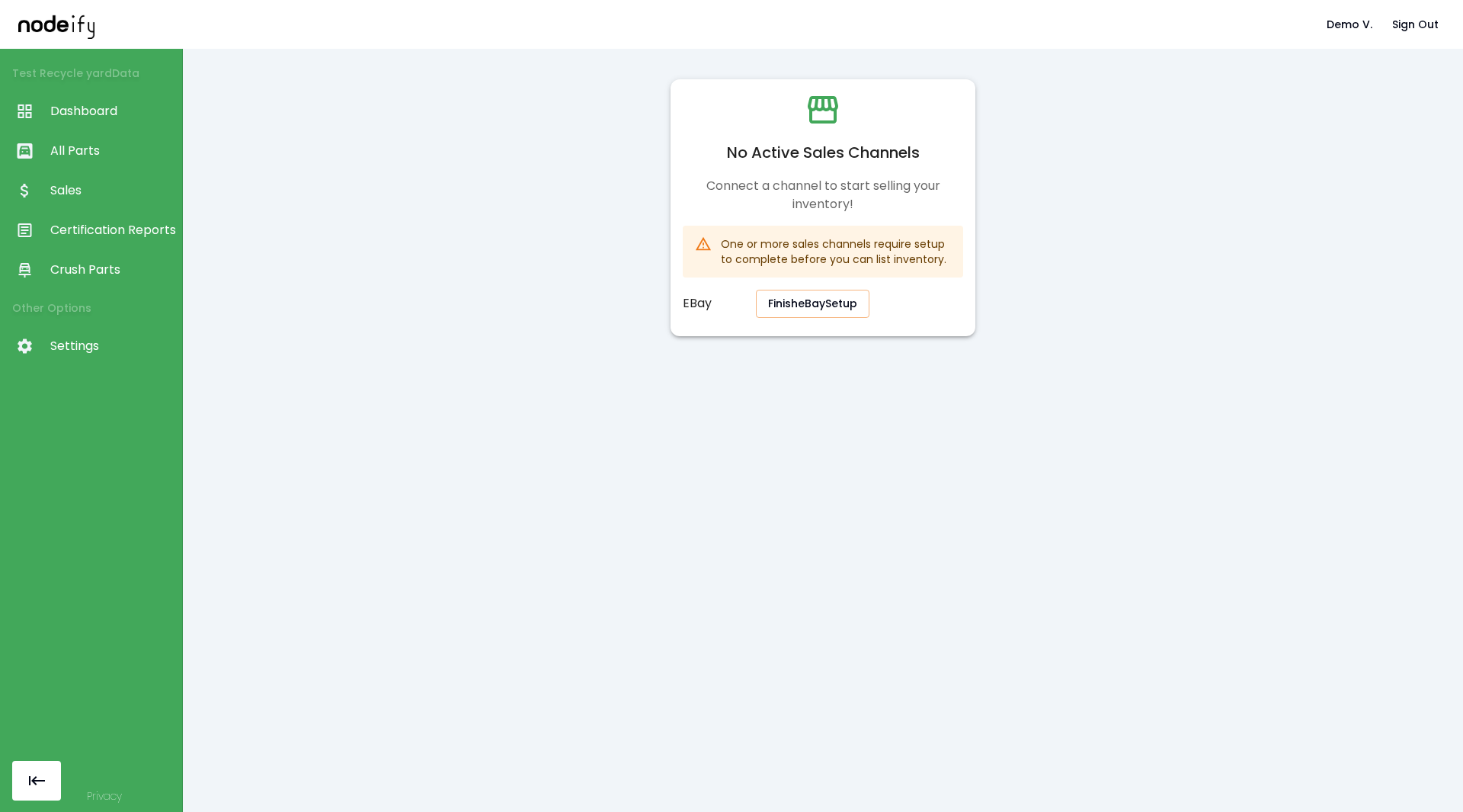
click at [75, 342] on span "Settings" at bounding box center [112, 345] width 124 height 18
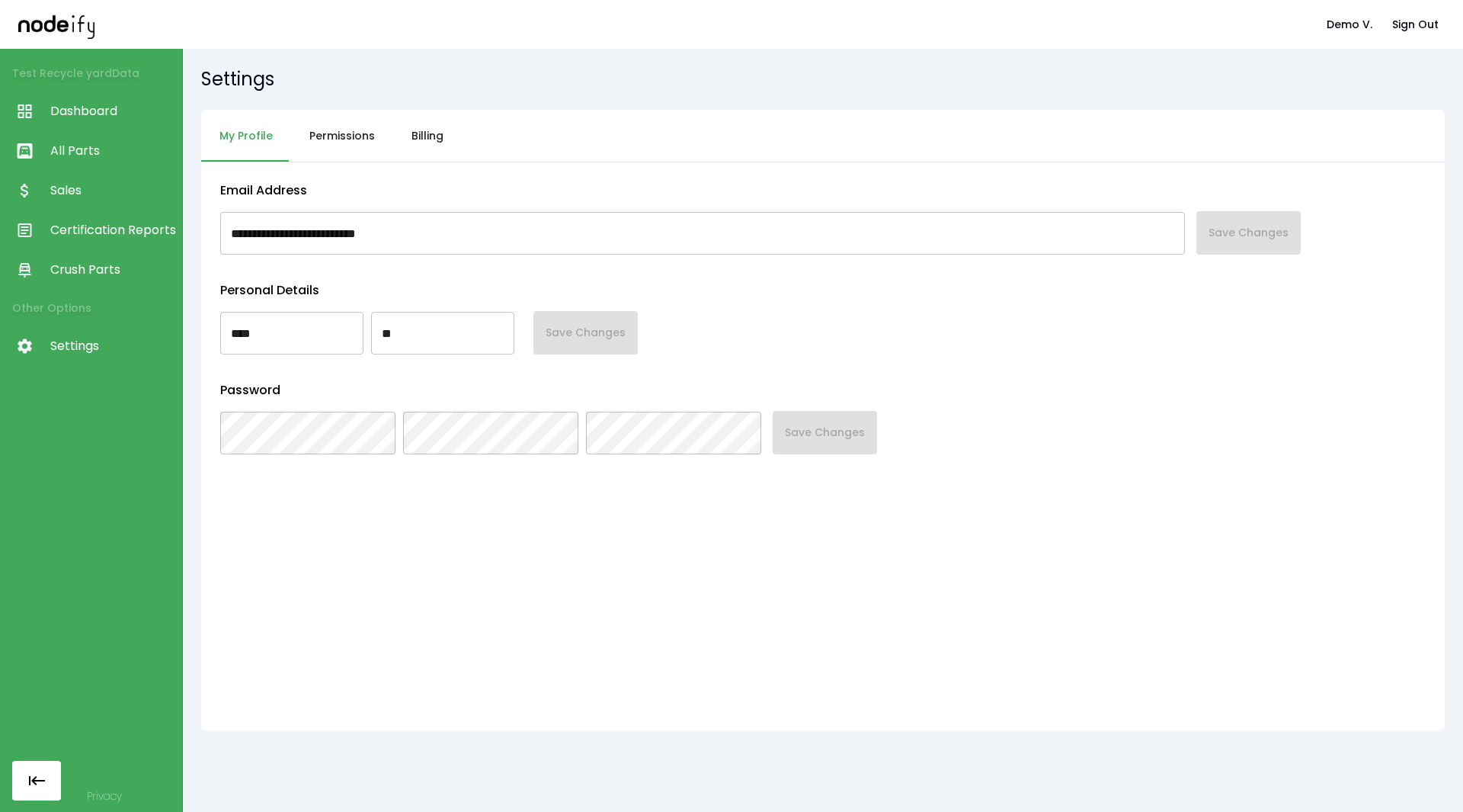
click at [334, 140] on button "Permissions" at bounding box center [342, 136] width 102 height 53
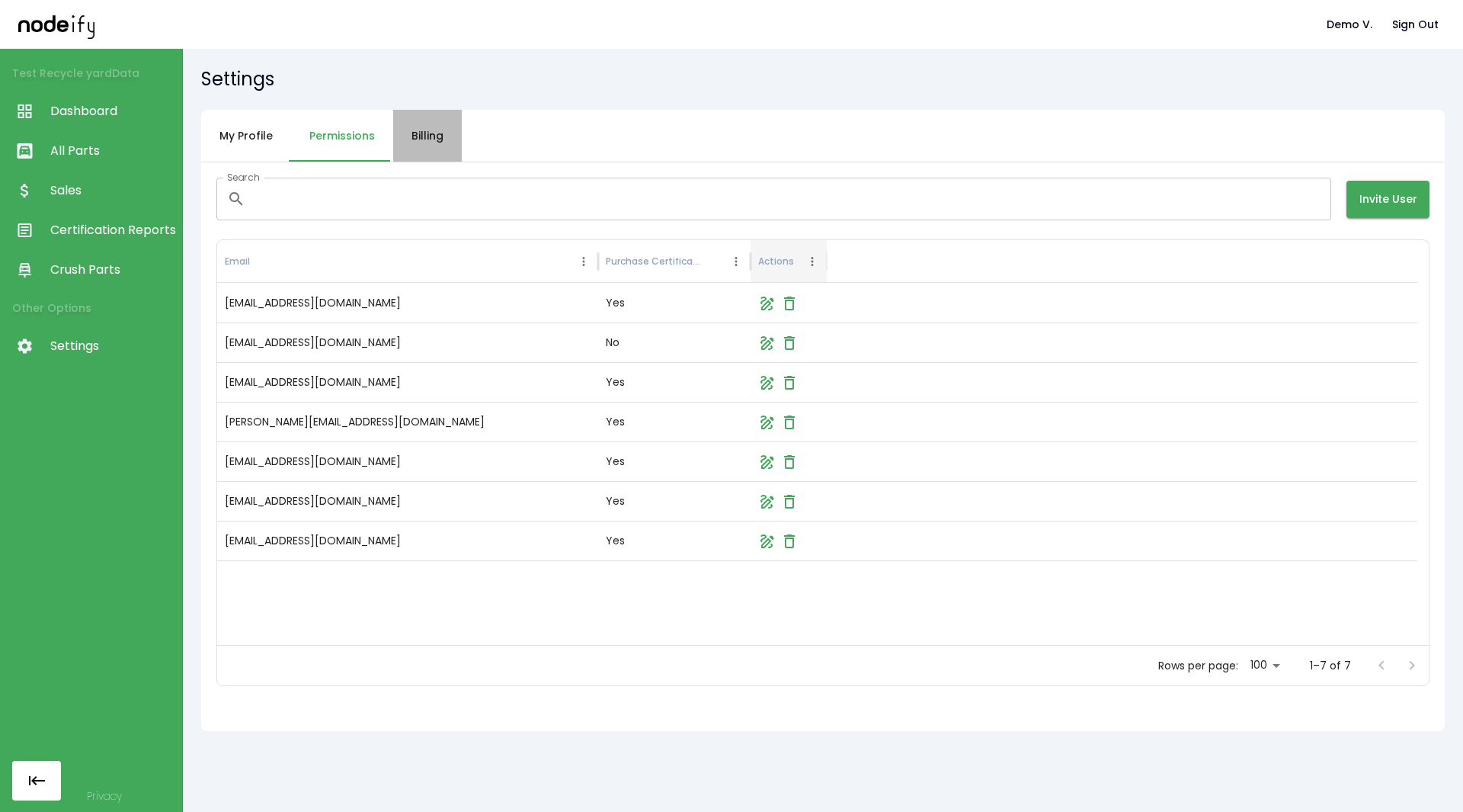
click at [424, 141] on button "Billing" at bounding box center [428, 136] width 69 height 53
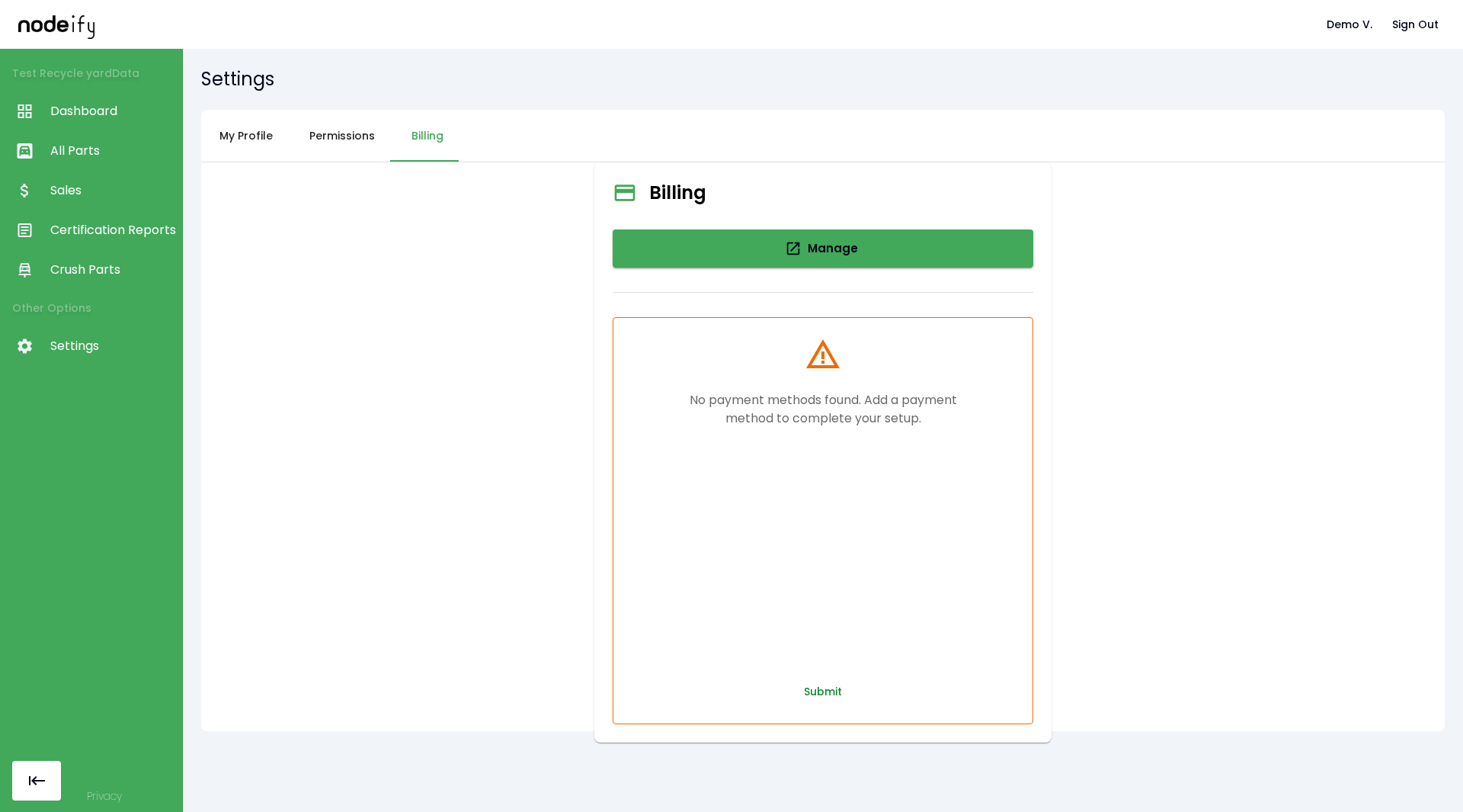
click at [805, 695] on button "Submit" at bounding box center [822, 691] width 50 height 28
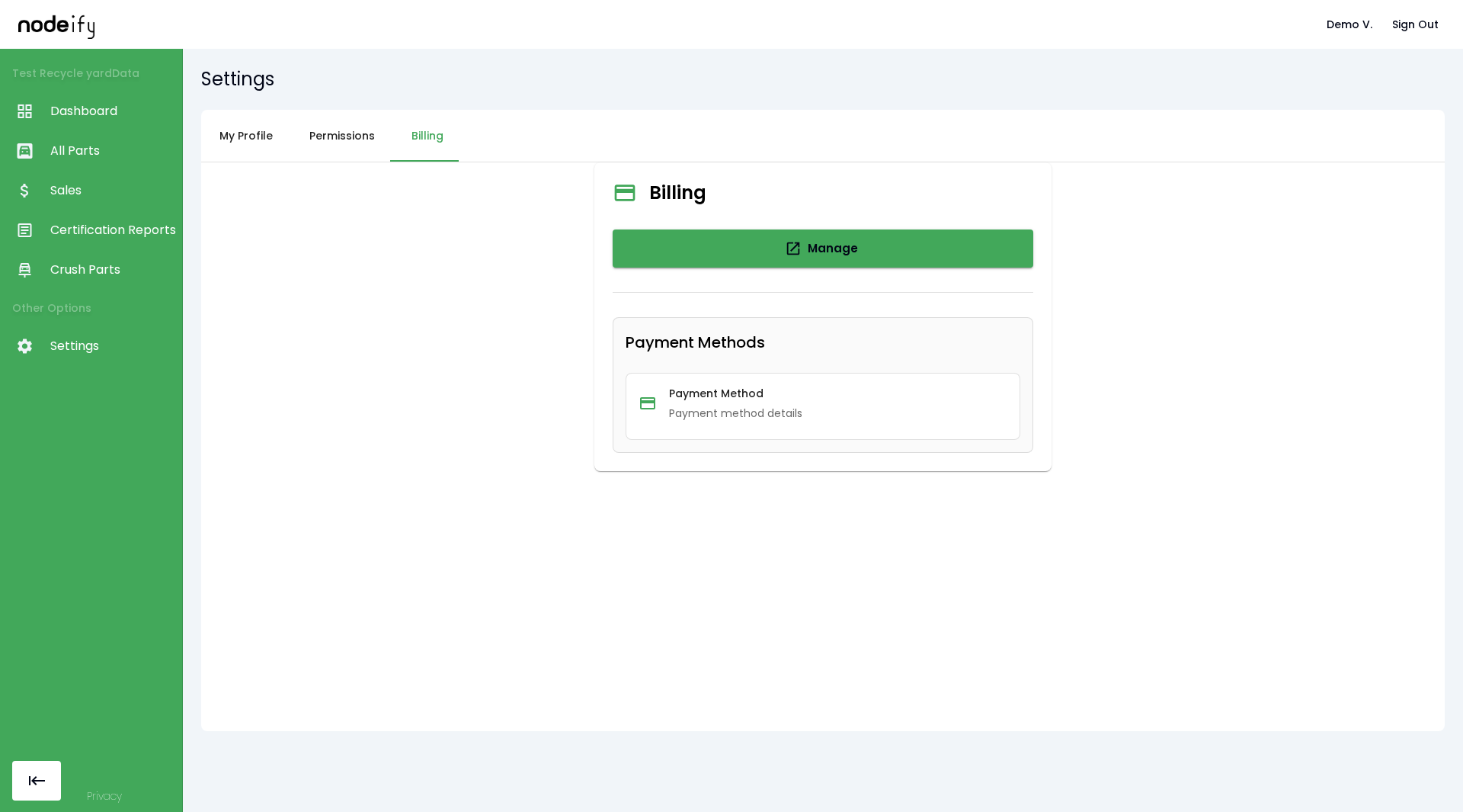
click at [101, 191] on span "Sales" at bounding box center [112, 190] width 124 height 18
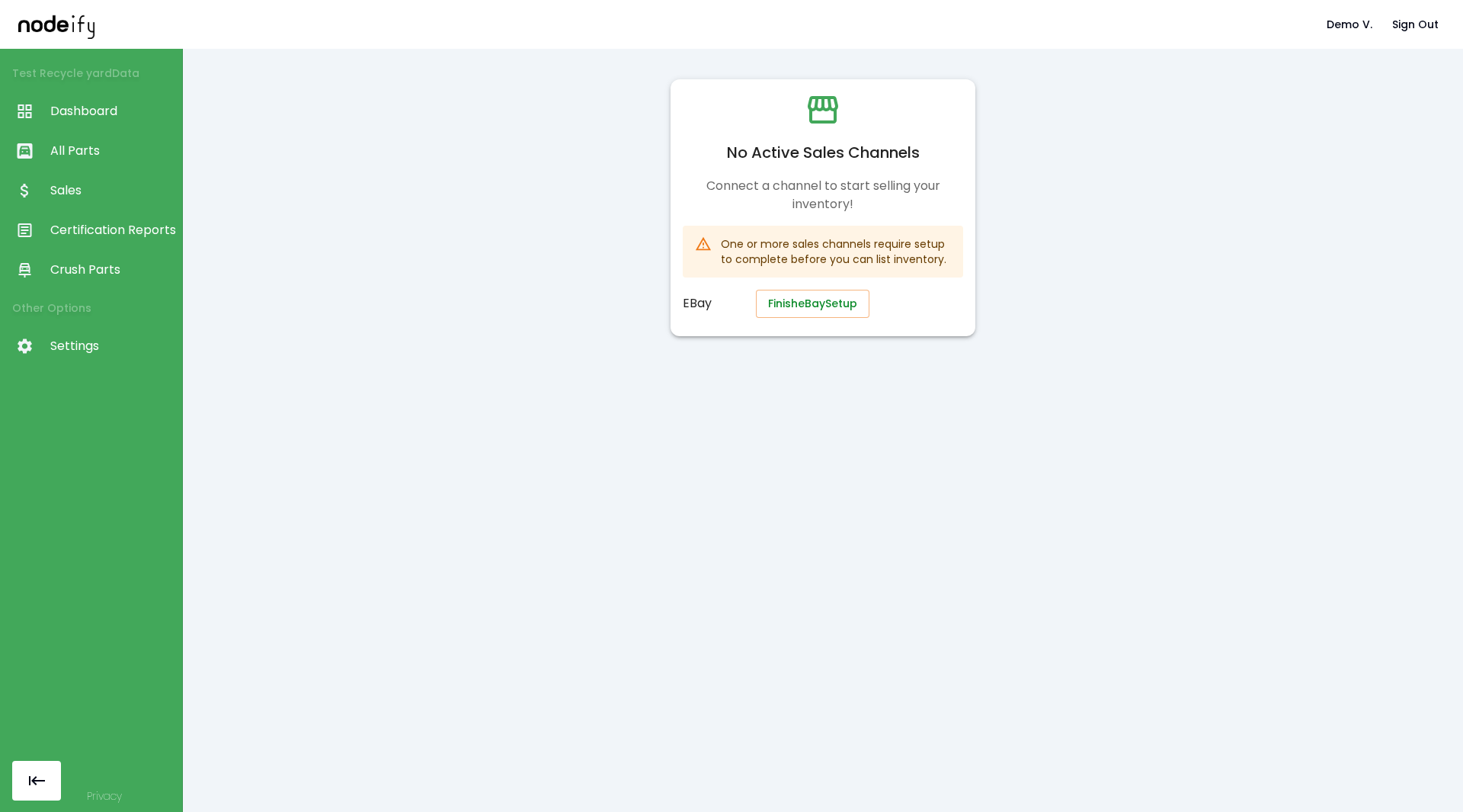
click at [835, 313] on button "Finish eBay Setup" at bounding box center [813, 303] width 113 height 28
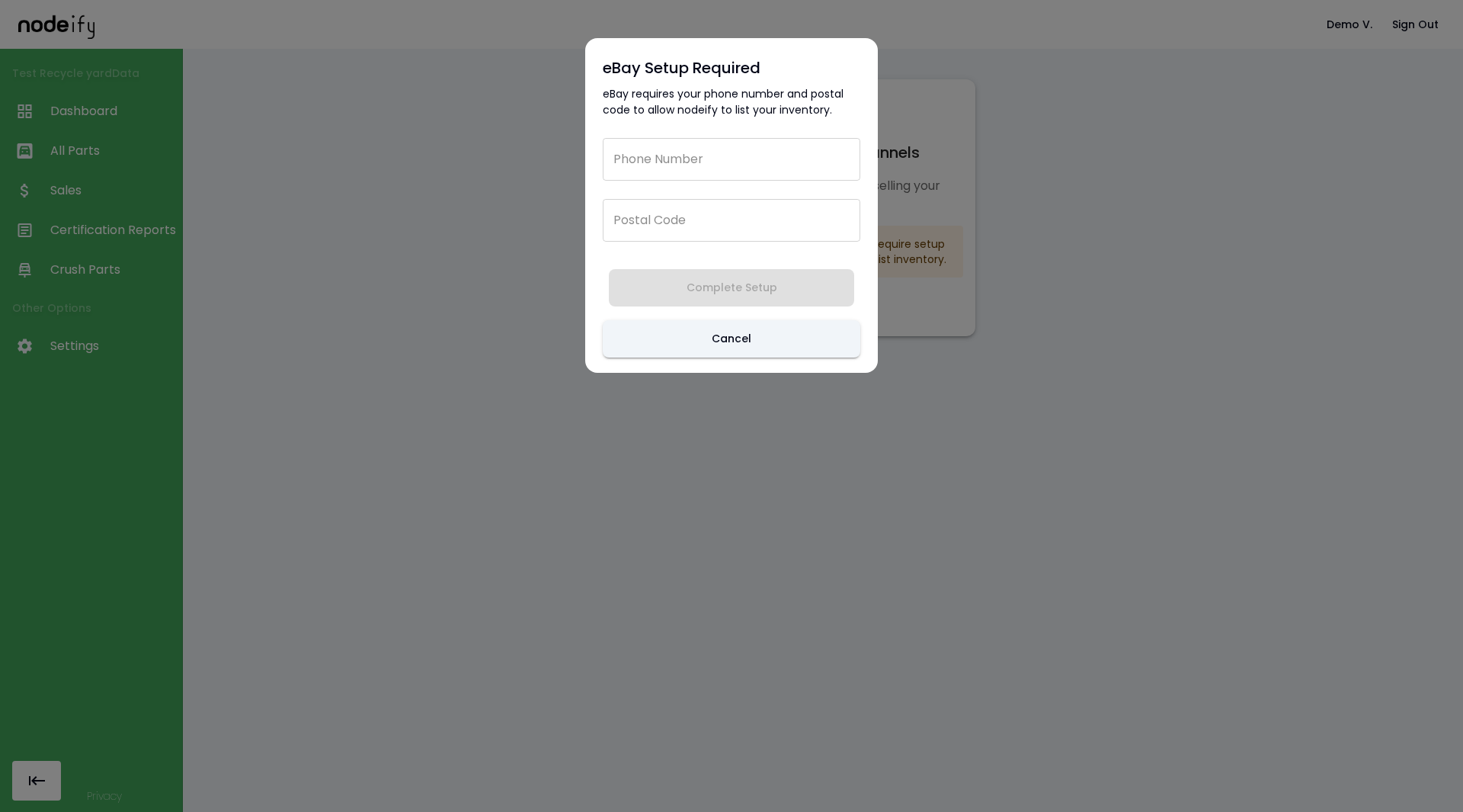
click at [712, 167] on input "Phone Number" at bounding box center [732, 160] width 258 height 43
type input "**********"
click at [689, 227] on input "Postal Code" at bounding box center [732, 220] width 258 height 43
type input "*****"
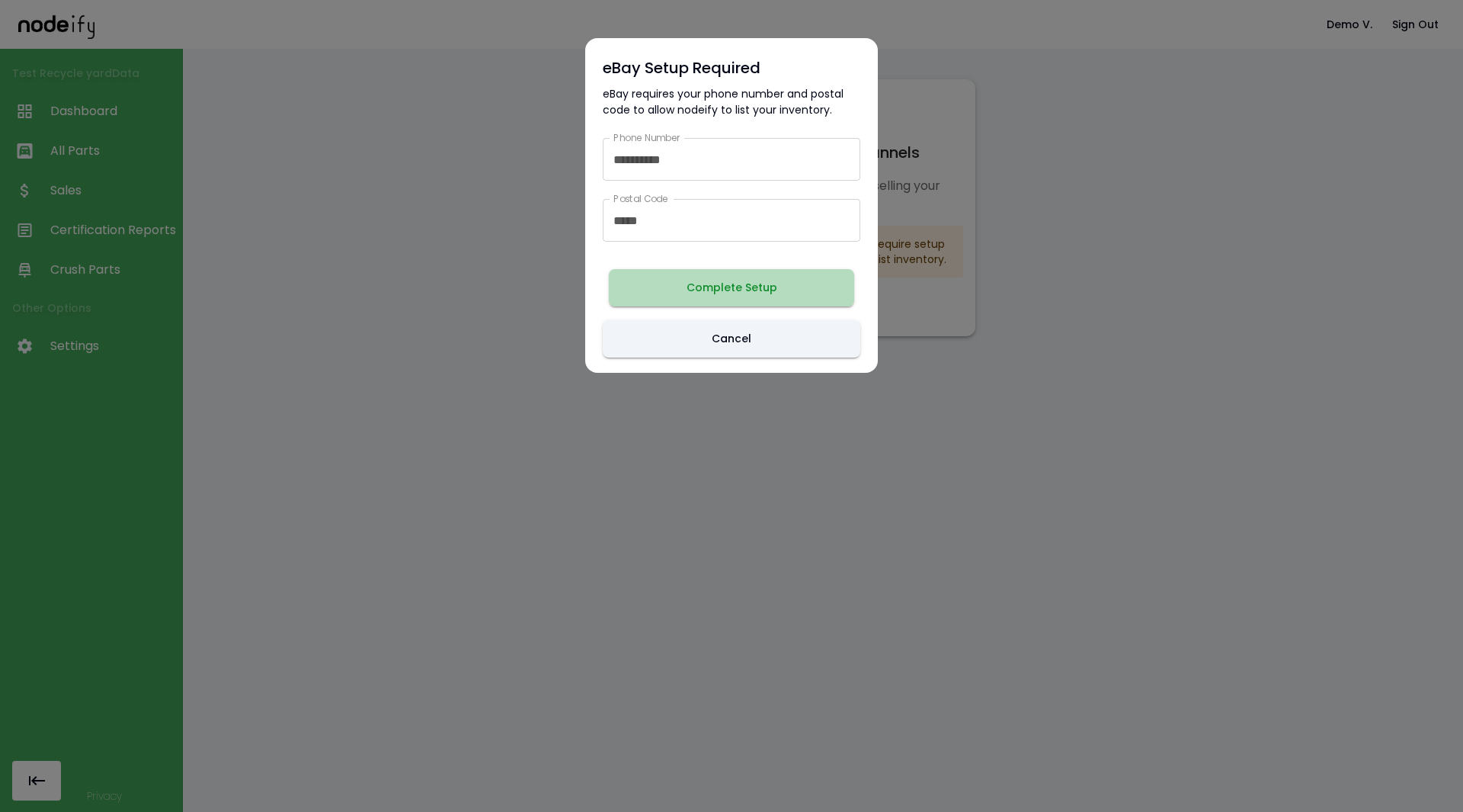
click at [695, 299] on button "Complete Setup" at bounding box center [732, 287] width 246 height 37
click at [1177, 305] on div at bounding box center [732, 406] width 1463 height 812
